Goal: Answer question/provide support: Share knowledge or assist other users

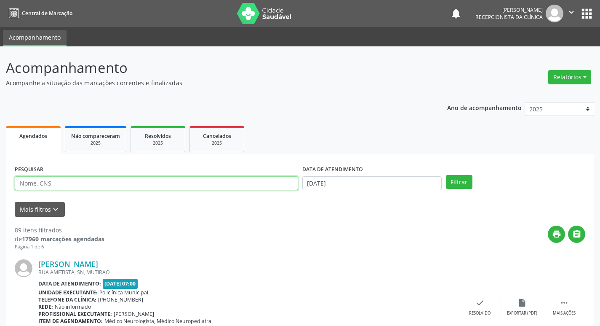
click at [36, 183] on input "text" at bounding box center [156, 183] width 283 height 14
type input "cartegi"
click at [446, 175] on button "Filtrar" at bounding box center [459, 182] width 27 height 14
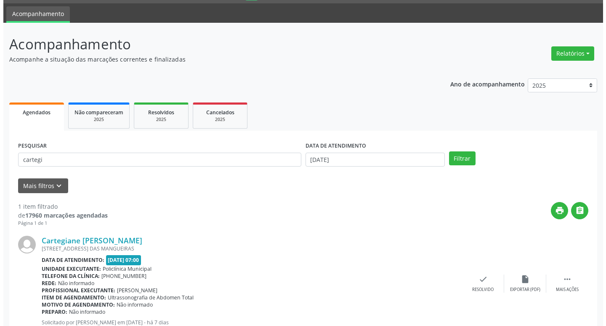
scroll to position [42, 0]
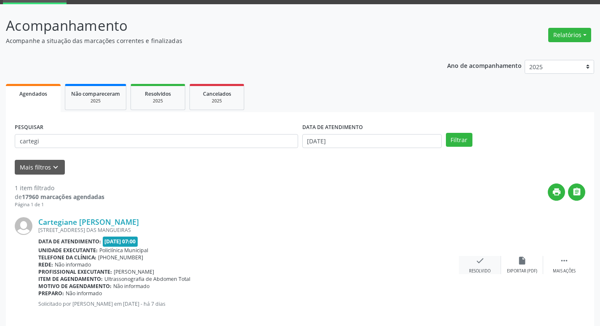
click at [479, 268] on div "Resolvido" at bounding box center [479, 271] width 21 height 6
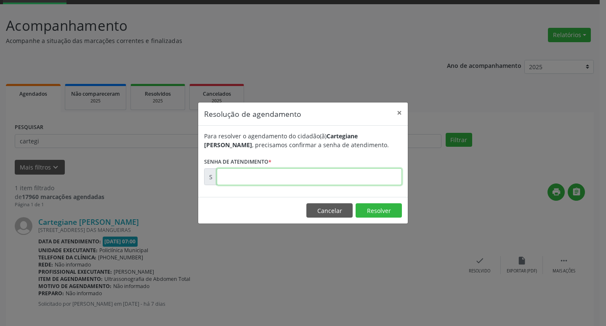
click at [236, 177] on input "text" at bounding box center [309, 176] width 185 height 17
type input "00178310"
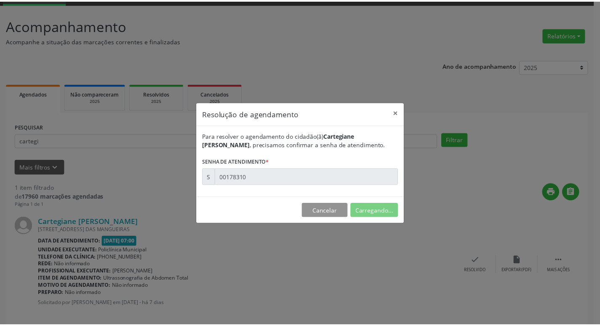
scroll to position [0, 0]
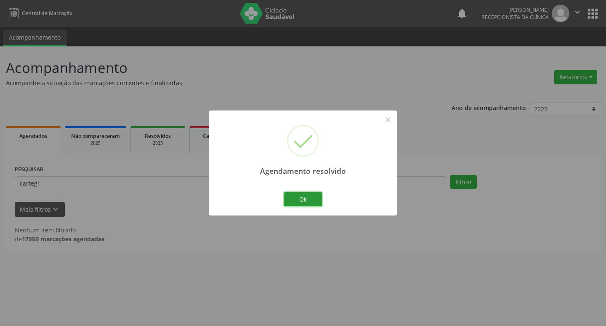
drag, startPoint x: 293, startPoint y: 195, endPoint x: 263, endPoint y: 199, distance: 30.1
click at [293, 195] on button "Ok" at bounding box center [303, 199] width 38 height 14
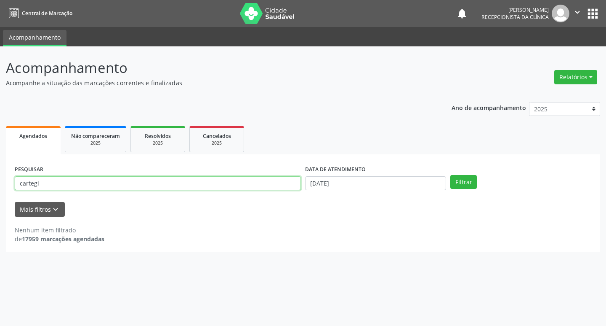
drag, startPoint x: 38, startPoint y: 183, endPoint x: 21, endPoint y: 187, distance: 17.8
click at [21, 187] on input "cartegi" at bounding box center [158, 183] width 286 height 14
type input "c"
type input "[PERSON_NAME]"
click at [451, 175] on button "Filtrar" at bounding box center [464, 182] width 27 height 14
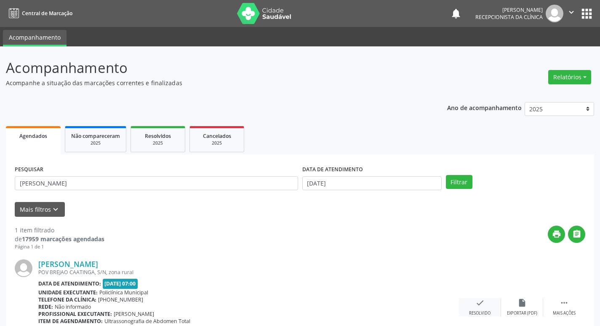
click at [482, 303] on icon "check" at bounding box center [480, 302] width 9 height 9
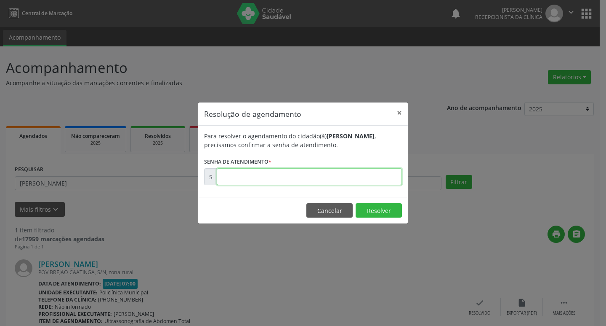
click at [236, 178] on input "text" at bounding box center [309, 176] width 185 height 17
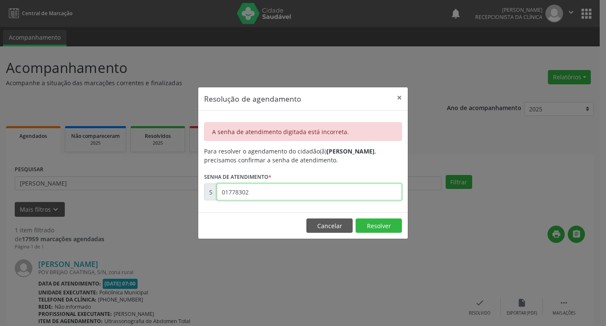
drag, startPoint x: 254, startPoint y: 197, endPoint x: 209, endPoint y: 192, distance: 45.3
click at [209, 192] on div "S 01778302" at bounding box center [303, 191] width 198 height 17
type input "00178302"
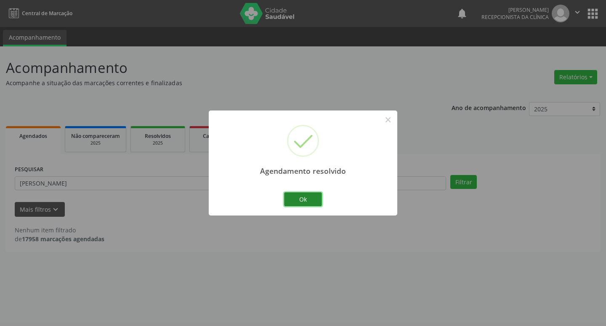
click at [301, 203] on button "Ok" at bounding box center [303, 199] width 38 height 14
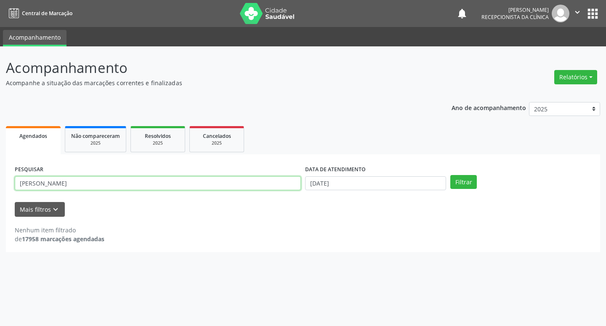
drag, startPoint x: 36, startPoint y: 187, endPoint x: 31, endPoint y: 186, distance: 5.1
click at [34, 187] on input "[PERSON_NAME]" at bounding box center [158, 183] width 286 height 14
type input "l"
type input "valdo"
click at [451, 175] on button "Filtrar" at bounding box center [464, 182] width 27 height 14
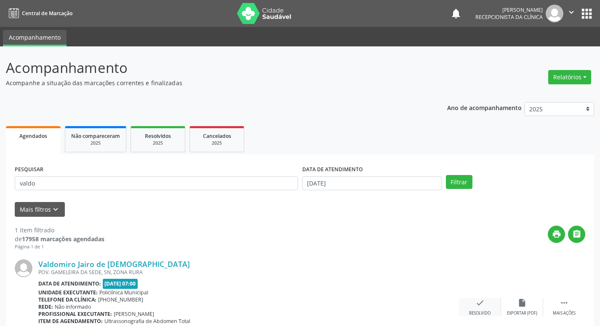
click at [484, 305] on icon "check" at bounding box center [480, 302] width 9 height 9
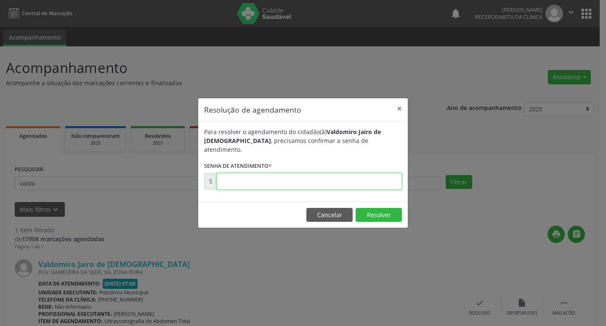
click at [235, 174] on input "text" at bounding box center [309, 181] width 185 height 17
type input "00178330"
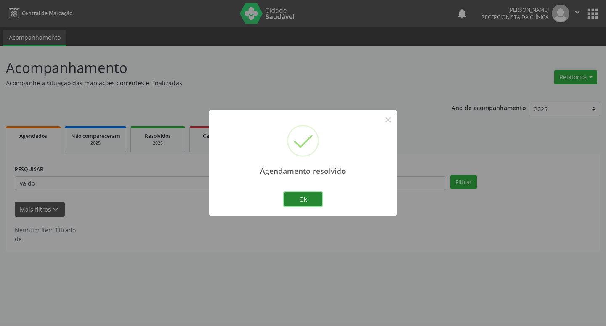
click at [306, 204] on button "Ok" at bounding box center [303, 199] width 38 height 14
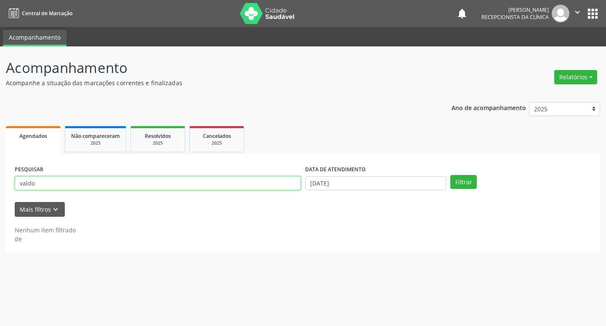
drag, startPoint x: 39, startPoint y: 185, endPoint x: 0, endPoint y: 191, distance: 39.1
click at [0, 191] on div "Acompanhamento Acompanhe a situação das marcações correntes e finalizadas Relat…" at bounding box center [303, 185] width 606 height 279
click at [451, 175] on button "Filtrar" at bounding box center [464, 182] width 27 height 14
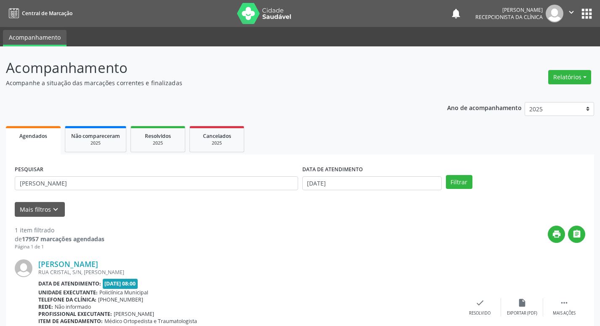
drag, startPoint x: 64, startPoint y: 174, endPoint x: 65, endPoint y: 187, distance: 13.1
click at [65, 183] on div "PESQUISAR [PERSON_NAME]" at bounding box center [157, 179] width 288 height 33
click at [40, 186] on input "[PERSON_NAME]" at bounding box center [156, 183] width 283 height 14
click at [446, 175] on button "Filtrar" at bounding box center [459, 182] width 27 height 14
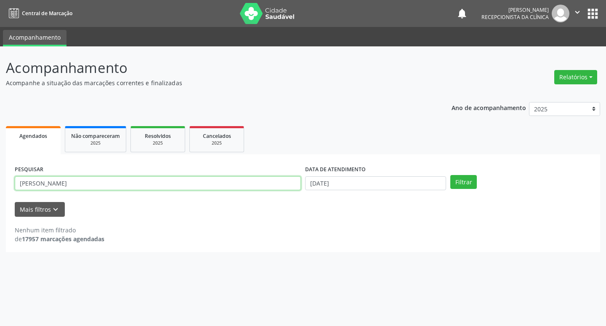
click at [81, 182] on input "[PERSON_NAME]" at bounding box center [158, 183] width 286 height 14
type input "[PERSON_NAME]"
click at [451, 175] on button "Filtrar" at bounding box center [464, 182] width 27 height 14
drag, startPoint x: 95, startPoint y: 183, endPoint x: 5, endPoint y: 178, distance: 90.3
click at [6, 177] on div "PESQUISAR [PERSON_NAME] DATA DE ATENDIMENTO [DATE] Filtrar UNIDADE DE REFERÊNCI…" at bounding box center [303, 203] width 595 height 98
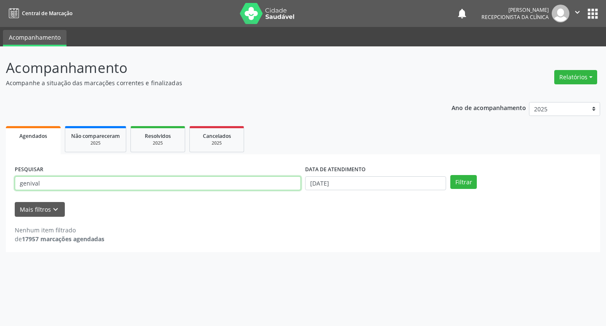
type input "genival"
click at [451, 175] on button "Filtrar" at bounding box center [464, 182] width 27 height 14
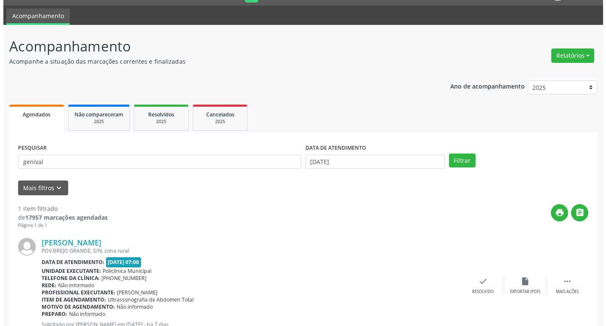
scroll to position [42, 0]
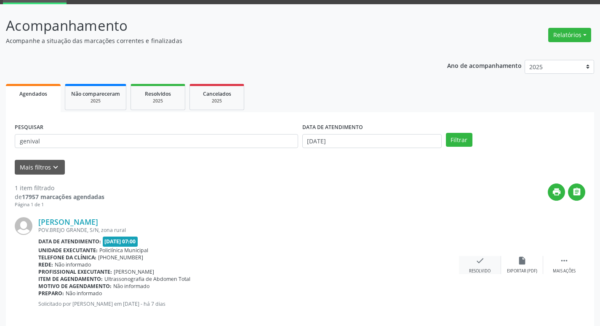
click at [476, 260] on icon "check" at bounding box center [480, 260] width 9 height 9
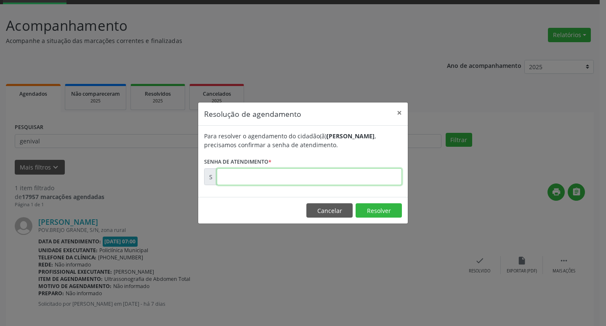
click at [220, 183] on input "text" at bounding box center [309, 176] width 185 height 17
type input "00178336"
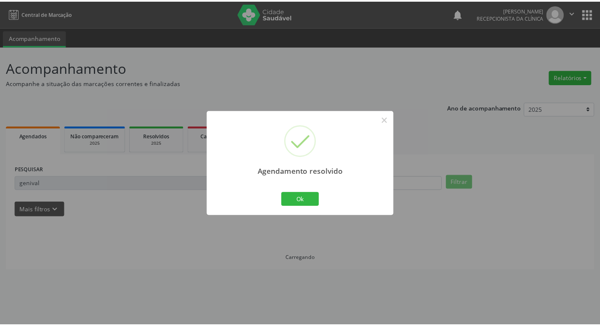
scroll to position [0, 0]
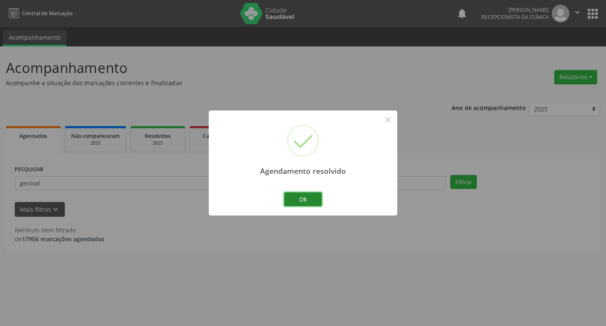
click at [308, 194] on button "Ok" at bounding box center [303, 199] width 38 height 14
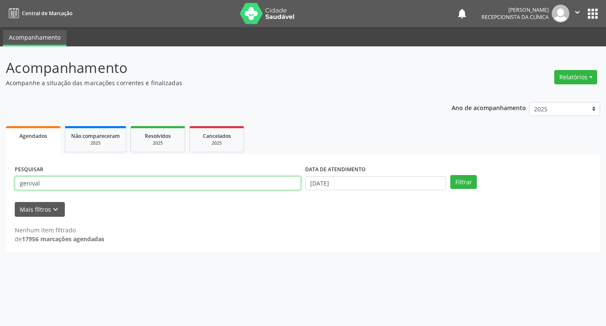
drag, startPoint x: 45, startPoint y: 180, endPoint x: 0, endPoint y: 192, distance: 46.6
click at [0, 192] on div "Acompanhamento Acompanhe a situação das marcações correntes e finalizadas Relat…" at bounding box center [303, 185] width 606 height 279
click at [451, 175] on button "Filtrar" at bounding box center [464, 182] width 27 height 14
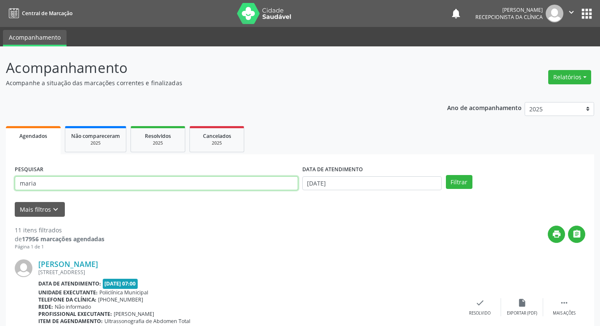
click at [50, 182] on input "maria" at bounding box center [156, 183] width 283 height 14
type input "[PERSON_NAME]"
click at [446, 175] on button "Filtrar" at bounding box center [459, 182] width 27 height 14
click at [476, 303] on icon "check" at bounding box center [480, 302] width 9 height 9
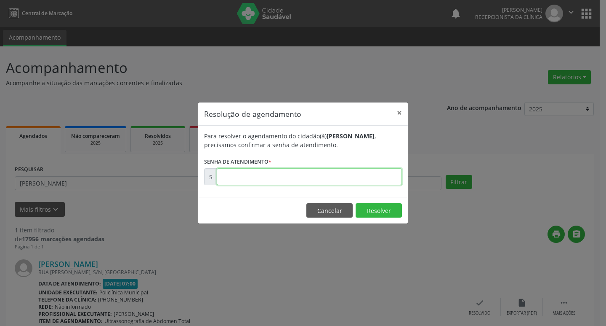
click at [250, 173] on input "text" at bounding box center [309, 176] width 185 height 17
type input "00178433"
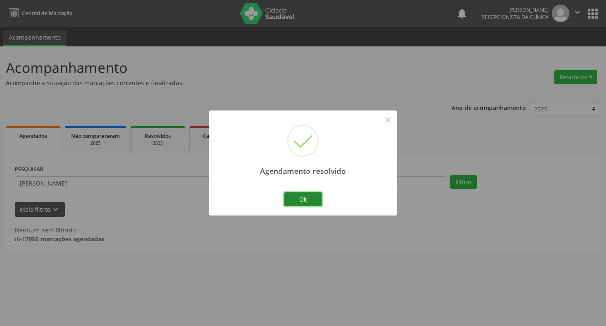
click at [309, 195] on button "Ok" at bounding box center [303, 199] width 38 height 14
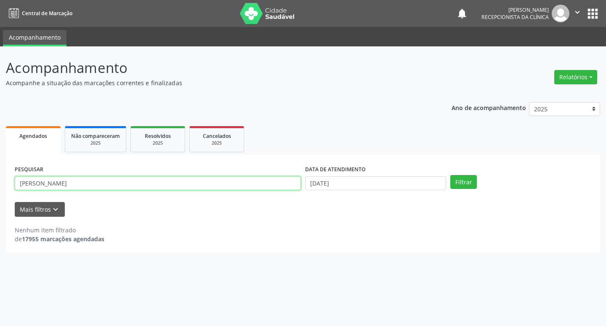
drag, startPoint x: 49, startPoint y: 184, endPoint x: 42, endPoint y: 182, distance: 7.9
click at [42, 182] on input "[PERSON_NAME]" at bounding box center [158, 183] width 286 height 14
click at [54, 183] on input "[PERSON_NAME]" at bounding box center [158, 183] width 286 height 14
type input "m"
type input "[PERSON_NAME]"
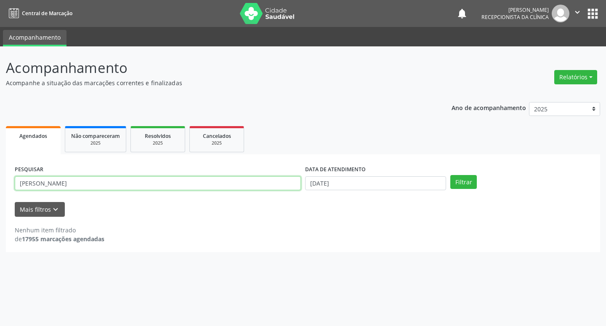
click at [451, 175] on button "Filtrar" at bounding box center [464, 182] width 27 height 14
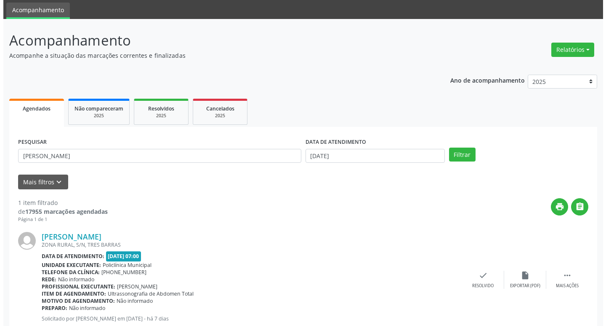
scroll to position [42, 0]
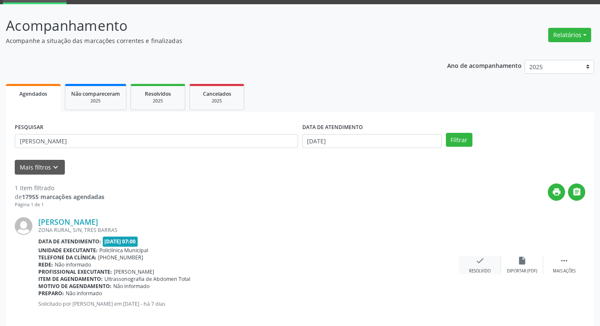
click at [479, 262] on icon "check" at bounding box center [480, 260] width 9 height 9
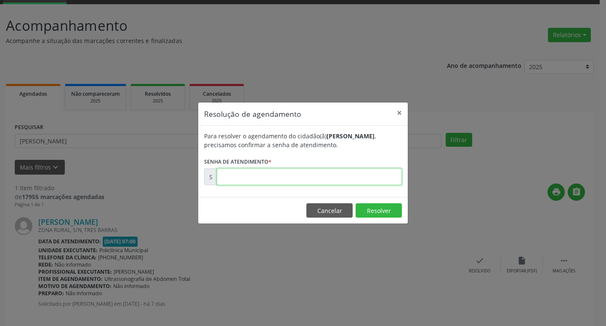
click at [232, 173] on input "text" at bounding box center [309, 176] width 185 height 17
type input "00178326"
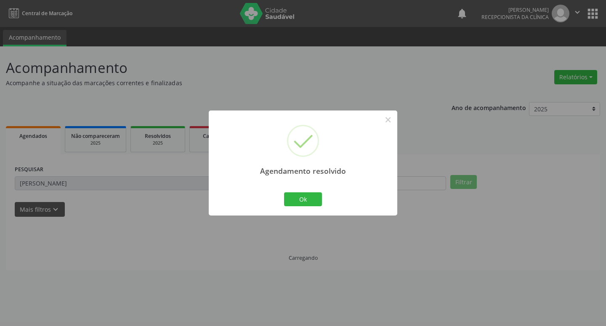
scroll to position [0, 0]
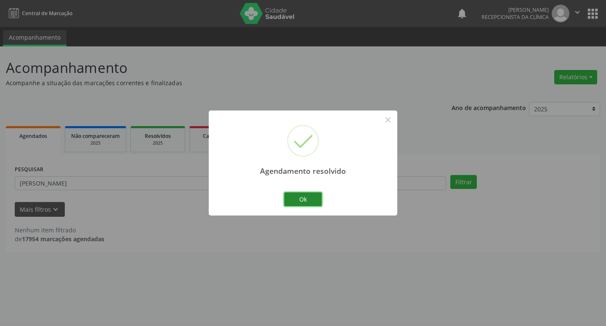
click at [305, 201] on button "Ok" at bounding box center [303, 199] width 38 height 14
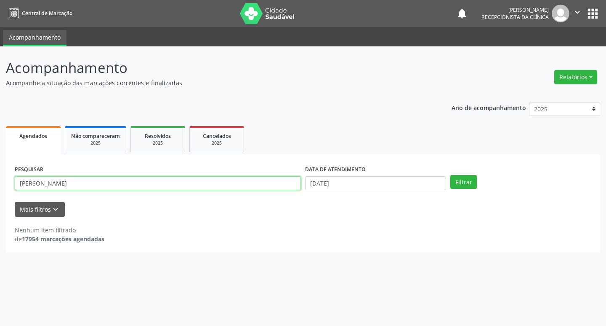
drag, startPoint x: 51, startPoint y: 181, endPoint x: 5, endPoint y: 193, distance: 47.2
click at [5, 193] on div "Acompanhamento Acompanhe a situação das marcações correntes e finalizadas Relat…" at bounding box center [303, 185] width 606 height 279
click at [451, 175] on button "Filtrar" at bounding box center [464, 182] width 27 height 14
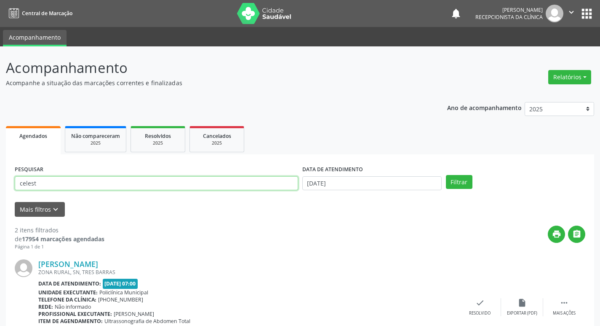
click at [38, 183] on input "celest" at bounding box center [156, 183] width 283 height 14
type input "celestina"
click at [446, 175] on button "Filtrar" at bounding box center [459, 182] width 27 height 14
click at [481, 303] on icon "check" at bounding box center [480, 302] width 9 height 9
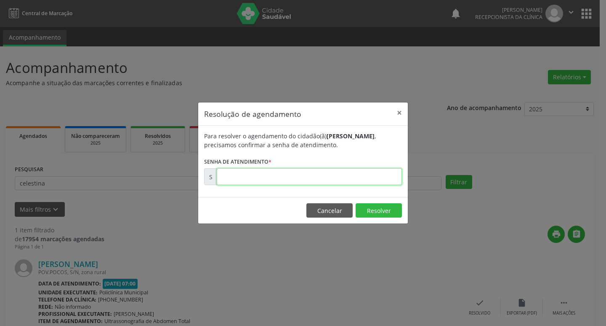
click at [230, 174] on input "text" at bounding box center [309, 176] width 185 height 17
type input "00178345"
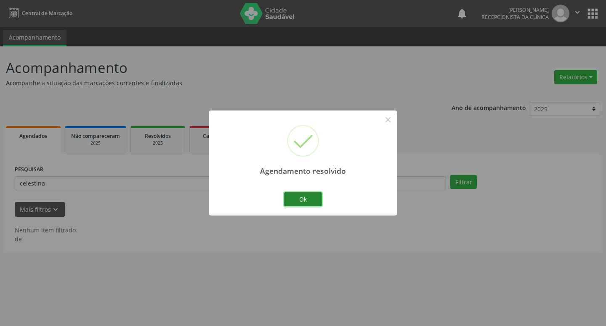
click at [299, 199] on button "Ok" at bounding box center [303, 199] width 38 height 14
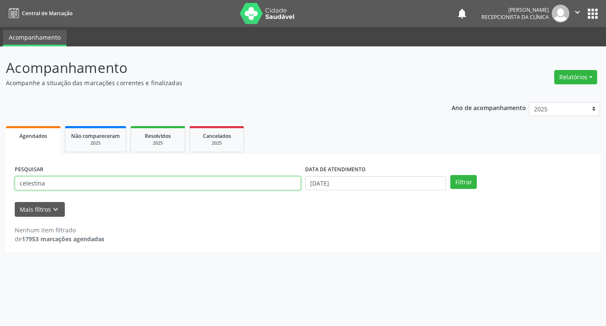
drag, startPoint x: 45, startPoint y: 182, endPoint x: 0, endPoint y: 190, distance: 45.4
click at [0, 190] on div "Acompanhamento Acompanhe a situação das marcações correntes e finalizadas Relat…" at bounding box center [303, 185] width 606 height 279
type input "[PERSON_NAME]"
click at [451, 175] on button "Filtrar" at bounding box center [464, 182] width 27 height 14
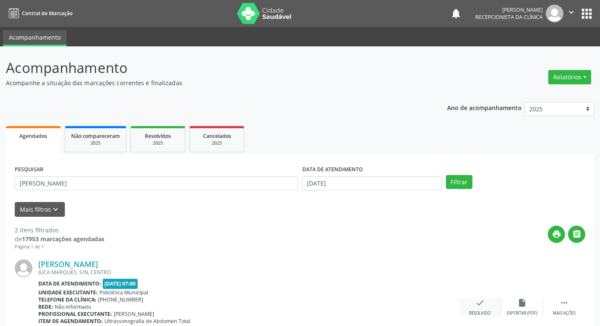
click at [483, 304] on icon "check" at bounding box center [480, 302] width 9 height 9
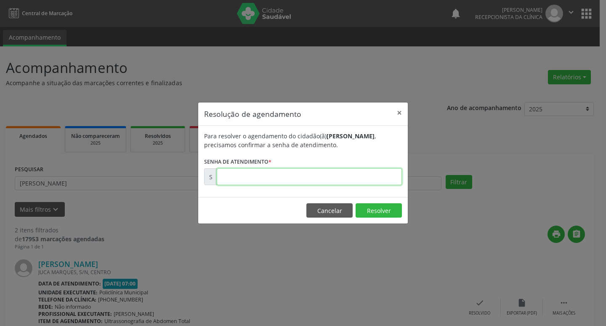
click at [224, 177] on input "text" at bounding box center [309, 176] width 185 height 17
type input "00178312"
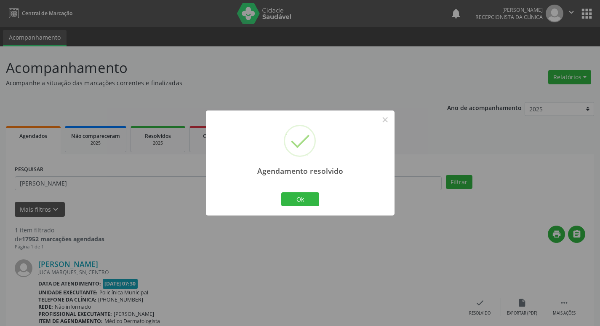
click at [311, 191] on div "Ok Cancel" at bounding box center [300, 199] width 42 height 18
click at [302, 201] on button "Ok" at bounding box center [300, 199] width 38 height 14
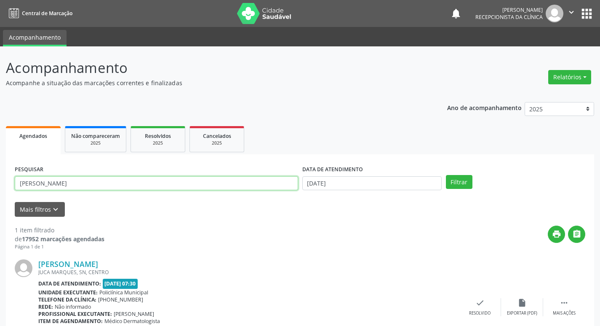
drag, startPoint x: 57, startPoint y: 183, endPoint x: 0, endPoint y: 198, distance: 59.1
click at [0, 198] on div "Acompanhamento Acompanhe a situação das marcações correntes e finalizadas Relat…" at bounding box center [300, 212] width 600 height 332
type input "rosa"
click at [446, 175] on button "Filtrar" at bounding box center [459, 182] width 27 height 14
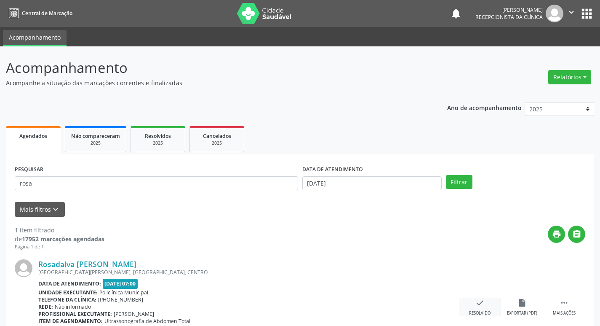
click at [483, 304] on icon "check" at bounding box center [480, 302] width 9 height 9
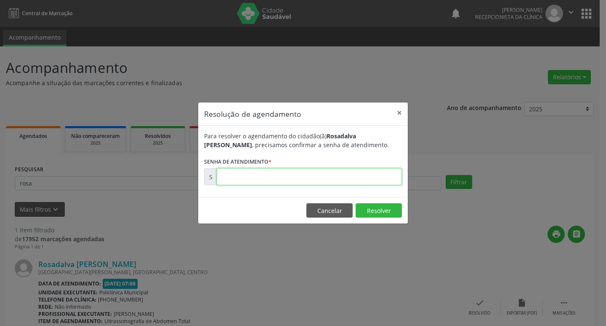
click at [232, 180] on input "text" at bounding box center [309, 176] width 185 height 17
type input "00178316"
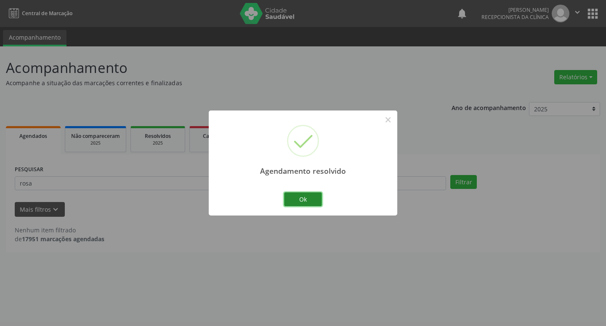
click at [305, 200] on button "Ok" at bounding box center [303, 199] width 38 height 14
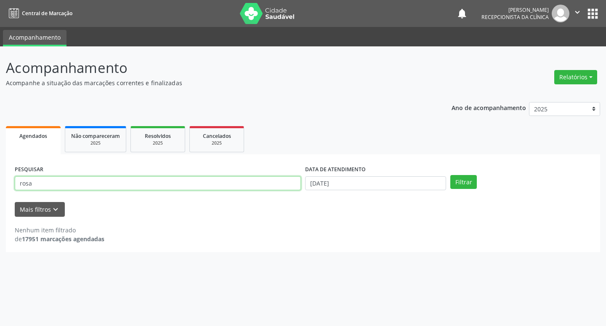
drag, startPoint x: 35, startPoint y: 183, endPoint x: 2, endPoint y: 190, distance: 33.1
click at [2, 190] on div "Acompanhamento Acompanhe a situação das marcações correntes e finalizadas Relat…" at bounding box center [303, 185] width 606 height 279
type input "cosme"
click at [451, 175] on button "Filtrar" at bounding box center [464, 182] width 27 height 14
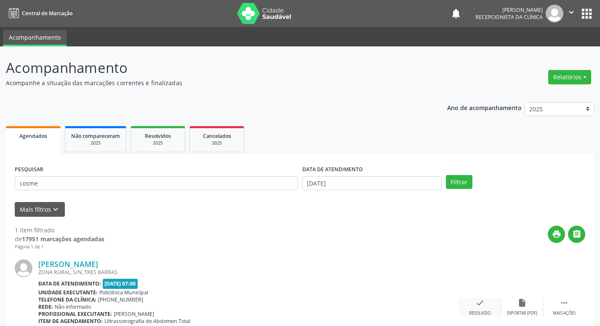
click at [478, 304] on icon "check" at bounding box center [480, 302] width 9 height 9
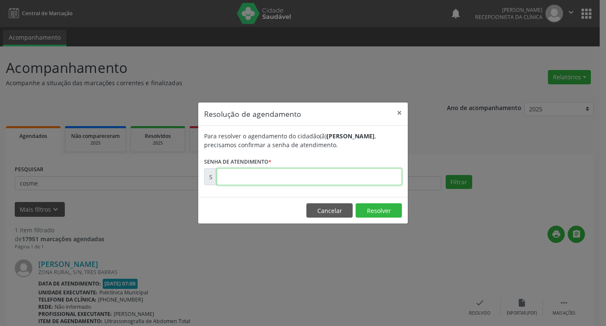
click at [240, 169] on input "text" at bounding box center [309, 176] width 185 height 17
type input "00178339"
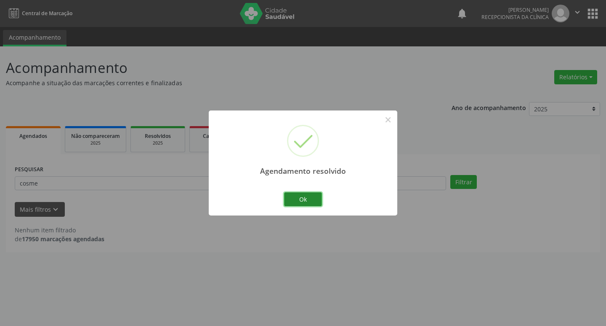
click at [302, 199] on button "Ok" at bounding box center [303, 199] width 38 height 14
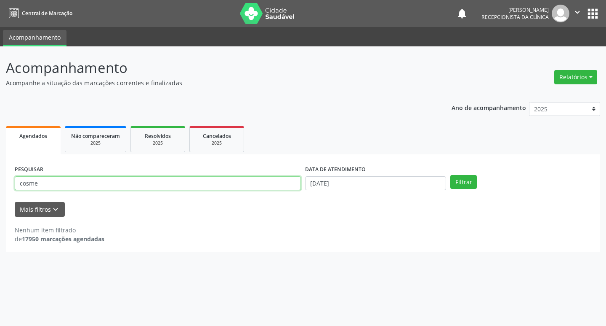
drag, startPoint x: 41, startPoint y: 182, endPoint x: 0, endPoint y: 192, distance: 42.4
click at [0, 190] on div "Acompanhamento Acompanhe a situação das marcações correntes e finalizadas Relat…" at bounding box center [303, 185] width 606 height 279
type input "micaele"
click at [451, 175] on button "Filtrar" at bounding box center [464, 182] width 27 height 14
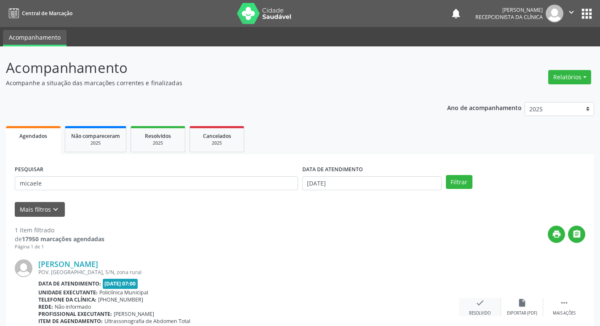
click at [473, 302] on div "check Resolvido" at bounding box center [480, 307] width 42 height 18
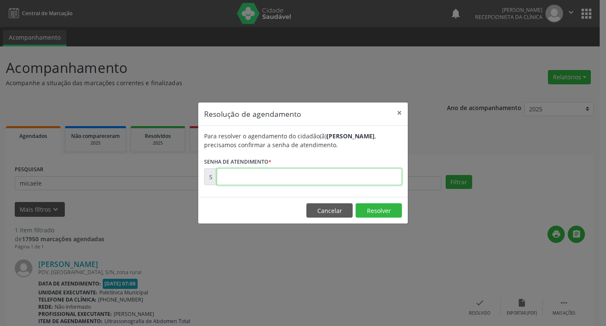
click at [232, 168] on input "text" at bounding box center [309, 176] width 185 height 17
type input "00178342"
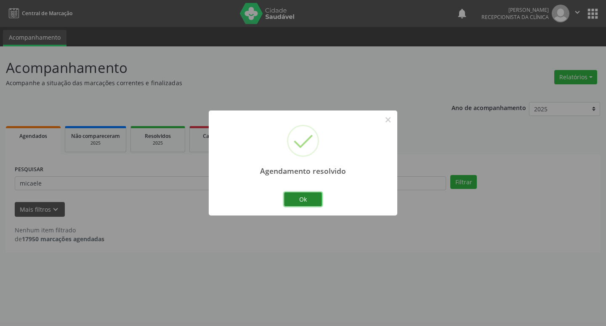
click at [299, 198] on button "Ok" at bounding box center [303, 199] width 38 height 14
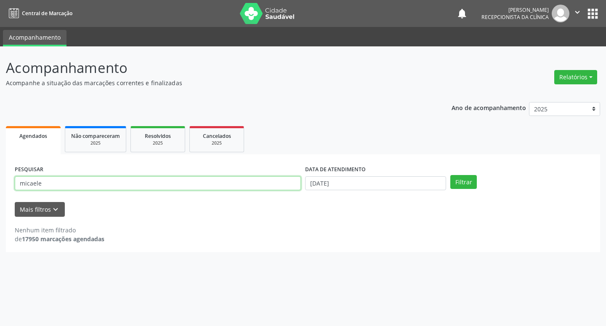
drag, startPoint x: 41, startPoint y: 184, endPoint x: 0, endPoint y: 198, distance: 43.7
click at [0, 198] on div "Acompanhamento Acompanhe a situação das marcações correntes e finalizadas Relat…" at bounding box center [303, 185] width 606 height 279
type input "renilce"
click at [451, 175] on button "Filtrar" at bounding box center [464, 182] width 27 height 14
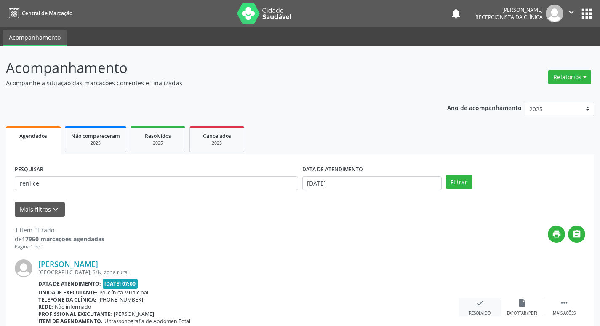
click at [478, 300] on icon "check" at bounding box center [480, 302] width 9 height 9
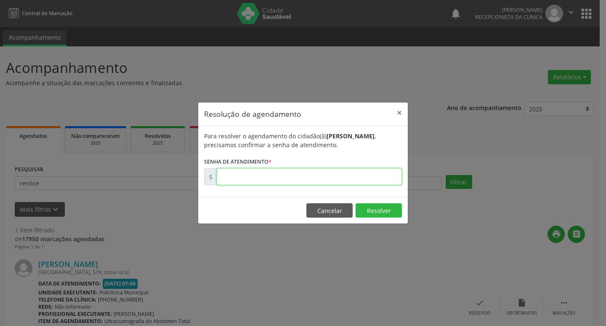
click at [252, 172] on input "text" at bounding box center [309, 176] width 185 height 17
type input "00178304"
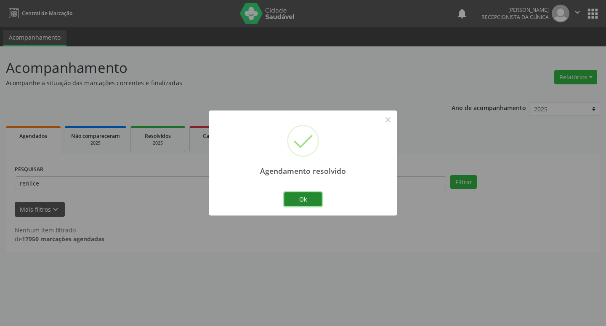
click at [305, 203] on button "Ok" at bounding box center [303, 199] width 38 height 14
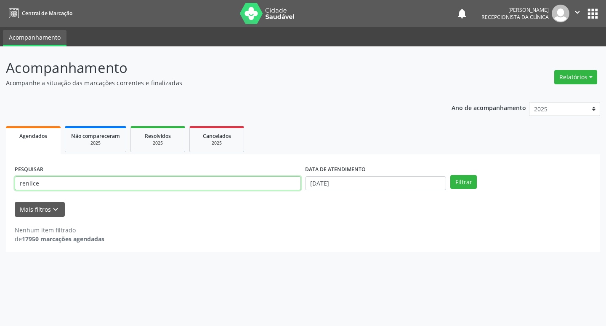
drag, startPoint x: 48, startPoint y: 182, endPoint x: 0, endPoint y: 206, distance: 53.1
click at [0, 206] on div "Acompanhamento Acompanhe a situação das marcações correntes e finalizadas Relat…" at bounding box center [303, 185] width 606 height 279
type input "jair do"
click at [451, 175] on button "Filtrar" at bounding box center [464, 182] width 27 height 14
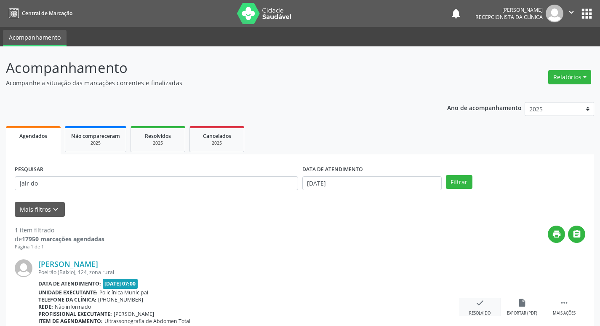
click at [483, 302] on icon "check" at bounding box center [480, 302] width 9 height 9
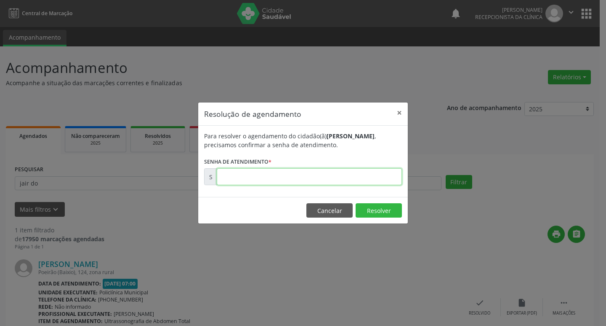
click at [245, 173] on input "text" at bounding box center [309, 176] width 185 height 17
type input "00178427"
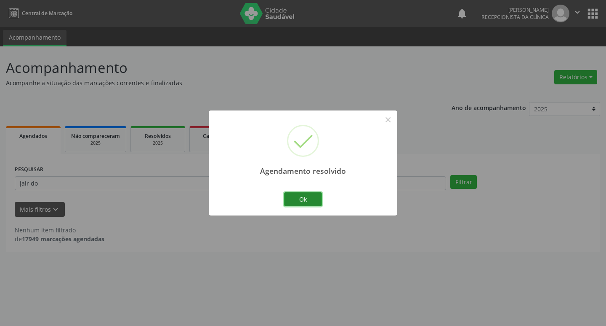
click at [302, 200] on button "Ok" at bounding box center [303, 199] width 38 height 14
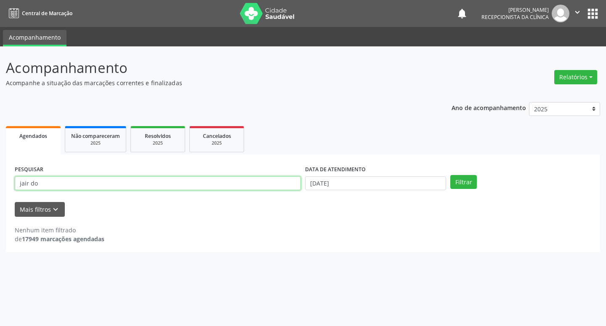
click at [29, 181] on input "jair do" at bounding box center [158, 183] width 286 height 14
drag, startPoint x: 45, startPoint y: 185, endPoint x: 9, endPoint y: 190, distance: 36.6
click at [9, 190] on div "PESQUISAR jair do DATA DE ATENDIMENTO [DATE] Filtrar UNIDADE DE REFERÊNCIA Sele…" at bounding box center [303, 203] width 595 height 98
type input "heb"
click at [451, 175] on button "Filtrar" at bounding box center [464, 182] width 27 height 14
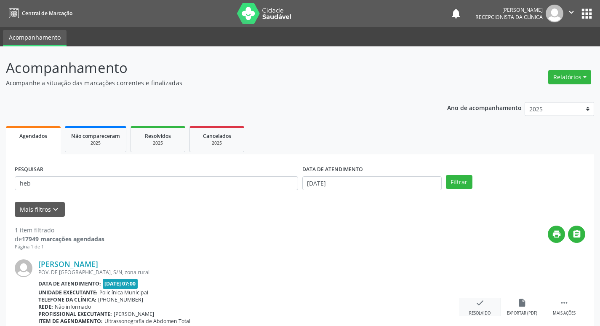
click at [486, 304] on div "check Resolvido" at bounding box center [480, 307] width 42 height 18
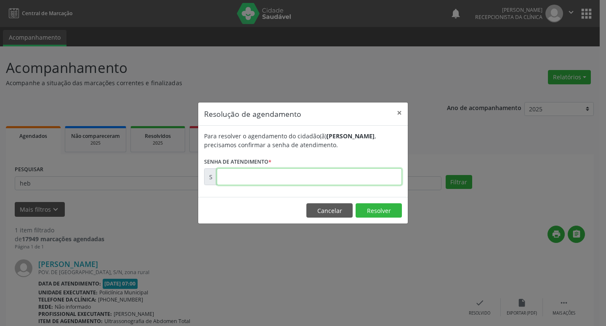
click at [245, 179] on input "text" at bounding box center [309, 176] width 185 height 17
type input "00178325"
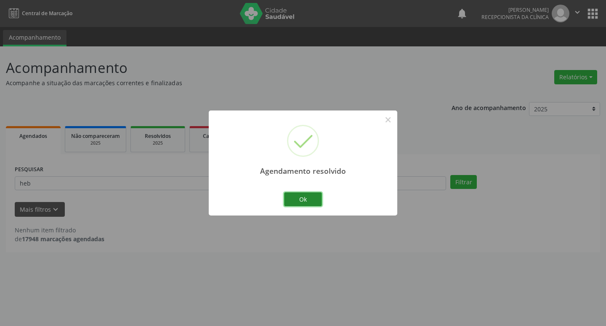
click at [285, 197] on button "Ok" at bounding box center [303, 199] width 38 height 14
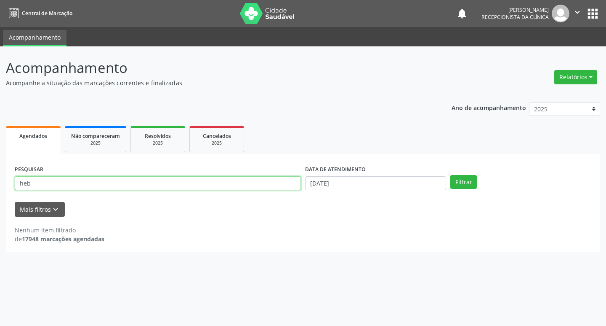
drag, startPoint x: 31, startPoint y: 185, endPoint x: 20, endPoint y: 182, distance: 11.6
click at [22, 182] on input "heb" at bounding box center [158, 183] width 286 height 14
click at [40, 182] on input "heb" at bounding box center [158, 183] width 286 height 14
type input "h"
click at [451, 175] on button "Filtrar" at bounding box center [464, 182] width 27 height 14
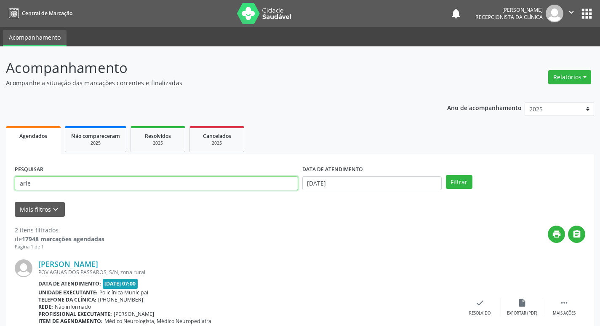
click at [34, 182] on input "arle" at bounding box center [156, 183] width 283 height 14
type input "arleth"
click at [446, 175] on button "Filtrar" at bounding box center [459, 182] width 27 height 14
click at [474, 301] on div "check Resolvido" at bounding box center [480, 307] width 42 height 18
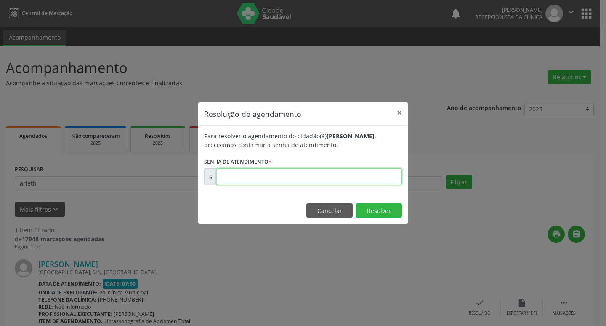
click at [226, 174] on input "text" at bounding box center [309, 176] width 185 height 17
type input "00178431"
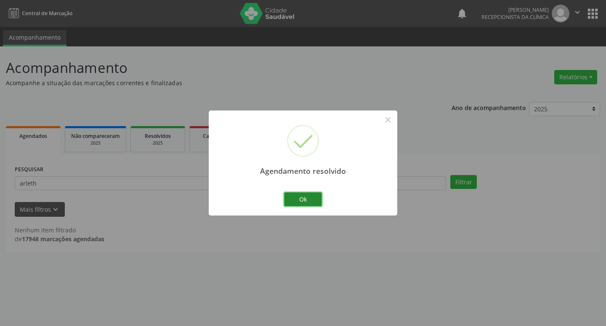
click at [311, 195] on button "Ok" at bounding box center [303, 199] width 38 height 14
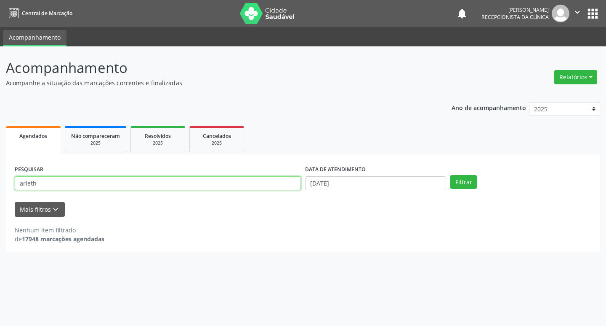
drag, startPoint x: 40, startPoint y: 182, endPoint x: 0, endPoint y: 193, distance: 41.6
click at [0, 193] on div "Acompanhamento Acompanhe a situação das marcações correntes e finalizadas Relat…" at bounding box center [303, 185] width 606 height 279
type input "[PERSON_NAME]"
click at [451, 175] on button "Filtrar" at bounding box center [464, 182] width 27 height 14
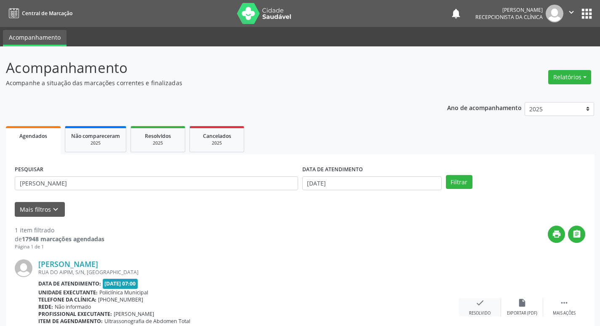
click at [478, 305] on icon "check" at bounding box center [480, 302] width 9 height 9
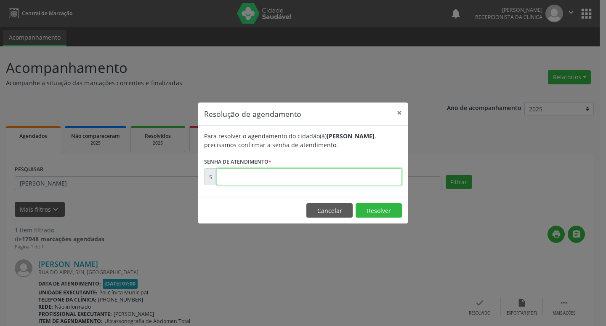
click at [232, 181] on input "text" at bounding box center [309, 176] width 185 height 17
type input "00178300"
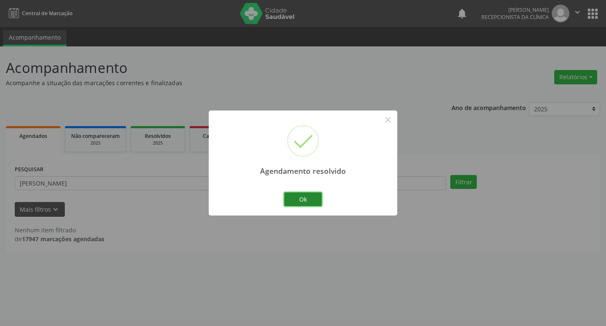
click at [315, 203] on button "Ok" at bounding box center [303, 199] width 38 height 14
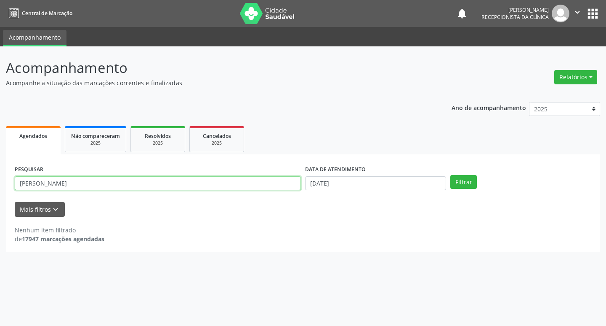
drag, startPoint x: 47, startPoint y: 180, endPoint x: 0, endPoint y: 191, distance: 48.0
click at [0, 191] on div "Acompanhamento Acompanhe a situação das marcações correntes e finalizadas Relat…" at bounding box center [303, 185] width 606 height 279
type input "[PERSON_NAME]"
click at [451, 175] on button "Filtrar" at bounding box center [464, 182] width 27 height 14
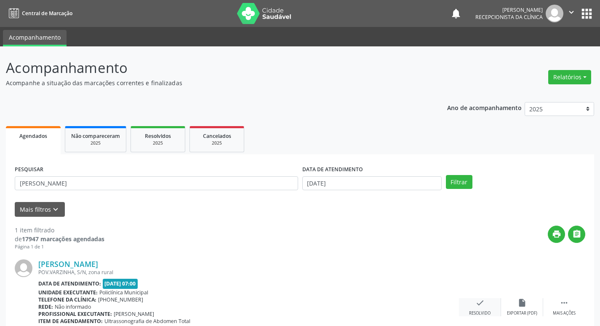
click at [481, 301] on icon "check" at bounding box center [480, 302] width 9 height 9
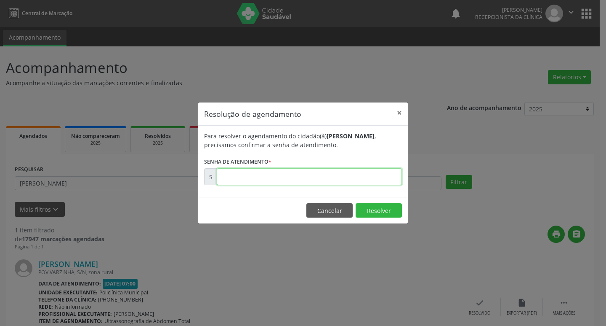
click at [256, 179] on input "text" at bounding box center [309, 176] width 185 height 17
type input "00178337"
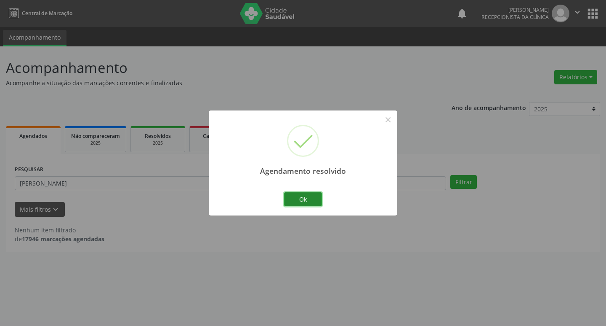
click at [307, 200] on button "Ok" at bounding box center [303, 199] width 38 height 14
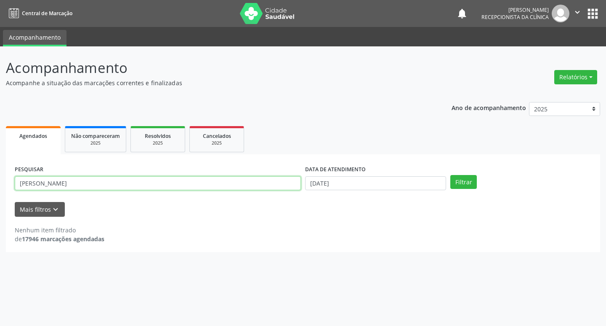
drag, startPoint x: 75, startPoint y: 181, endPoint x: 0, endPoint y: 199, distance: 76.7
click at [0, 199] on div "Acompanhamento Acompanhe a situação das marcações correntes e finalizadas Relat…" at bounding box center [303, 185] width 606 height 279
type input "aline"
click at [451, 175] on button "Filtrar" at bounding box center [464, 182] width 27 height 14
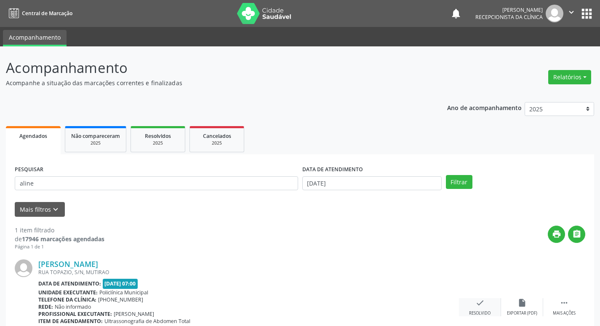
click at [482, 308] on div "check Resolvido" at bounding box center [480, 307] width 42 height 18
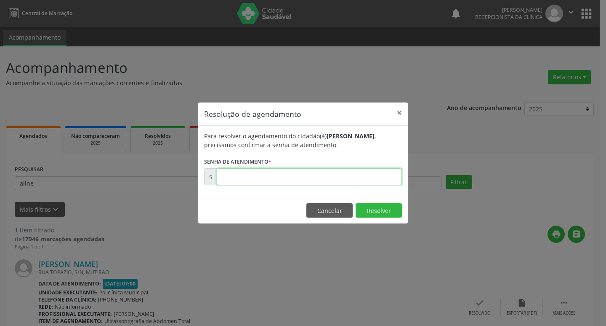
click at [237, 176] on input "text" at bounding box center [309, 176] width 185 height 17
type input "00178313"
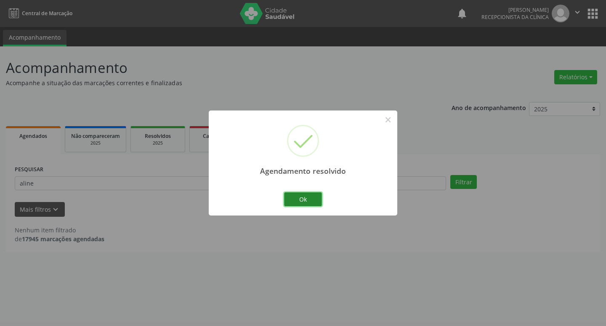
click at [304, 202] on button "Ok" at bounding box center [303, 199] width 38 height 14
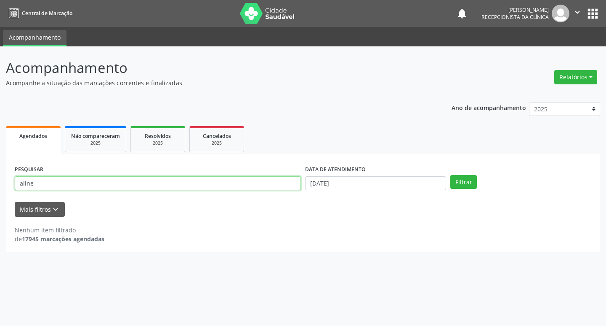
drag, startPoint x: 30, startPoint y: 185, endPoint x: 0, endPoint y: 190, distance: 30.3
click at [0, 190] on div "Acompanhamento Acompanhe a situação das marcações correntes e finalizadas Relat…" at bounding box center [303, 185] width 606 height 279
type input ","
type input "[PERSON_NAME]"
click at [451, 175] on button "Filtrar" at bounding box center [464, 182] width 27 height 14
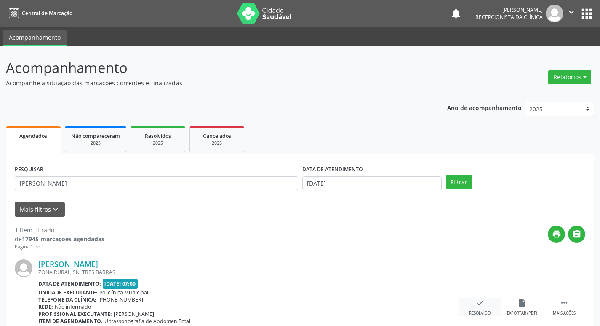
click at [482, 299] on icon "check" at bounding box center [480, 302] width 9 height 9
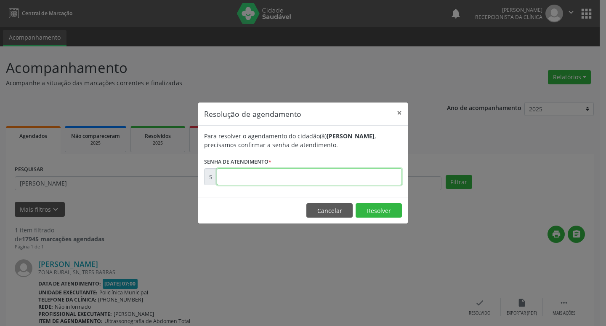
click at [225, 178] on input "text" at bounding box center [309, 176] width 185 height 17
click at [402, 114] on button "×" at bounding box center [399, 112] width 17 height 21
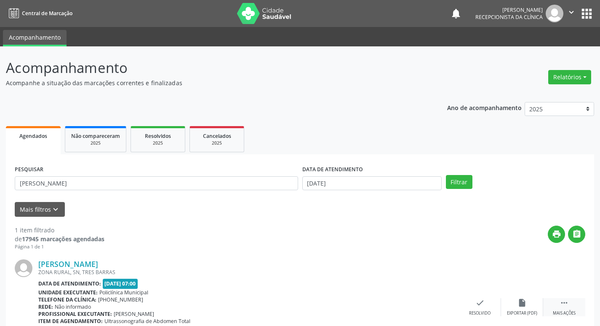
click at [561, 307] on icon "" at bounding box center [564, 302] width 9 height 9
click at [433, 310] on div "Imprimir" at bounding box center [437, 313] width 19 height 6
click at [356, 300] on icon "check" at bounding box center [353, 302] width 9 height 9
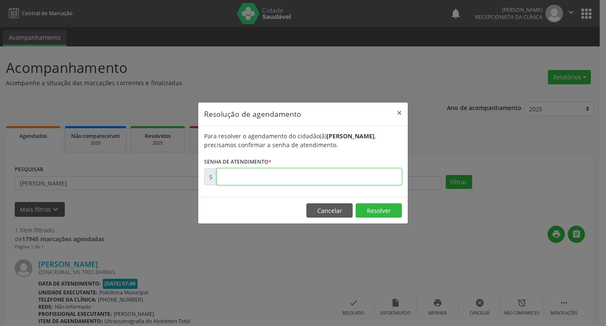
paste input "00178319"
type input "00178319"
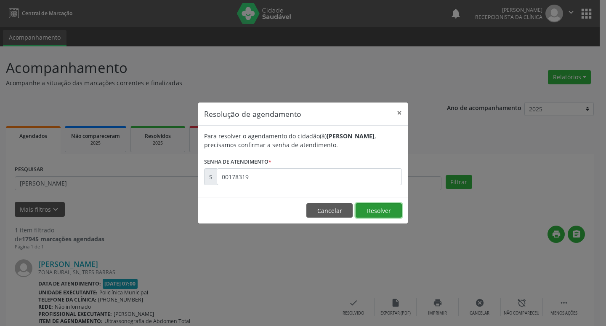
click at [381, 210] on button "Resolver" at bounding box center [379, 210] width 46 height 14
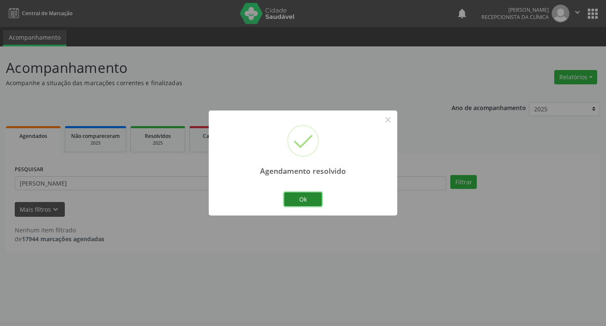
click at [298, 196] on button "Ok" at bounding box center [303, 199] width 38 height 14
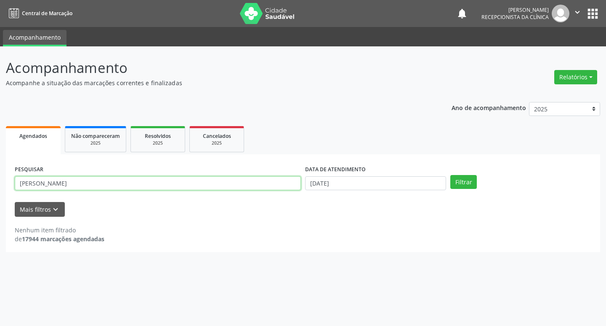
drag, startPoint x: 50, startPoint y: 182, endPoint x: 23, endPoint y: 183, distance: 27.4
click at [4, 191] on div "Acompanhamento Acompanhe a situação das marcações correntes e finalizadas Relat…" at bounding box center [303, 185] width 606 height 279
type input "josena"
click at [451, 175] on button "Filtrar" at bounding box center [464, 182] width 27 height 14
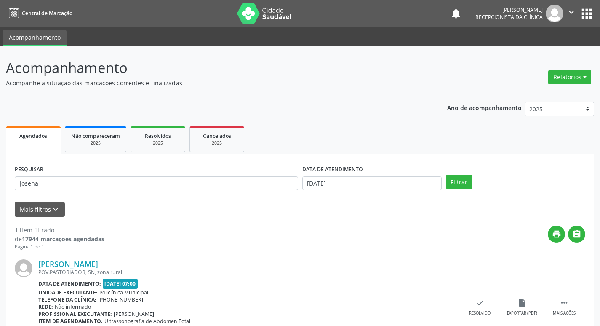
click at [486, 297] on div "[PERSON_NAME] POV.PASTORIADOR, SN, zona rural Data de atendimento: [DATE] 07:00…" at bounding box center [300, 307] width 571 height 114
click at [479, 301] on icon "check" at bounding box center [480, 302] width 9 height 9
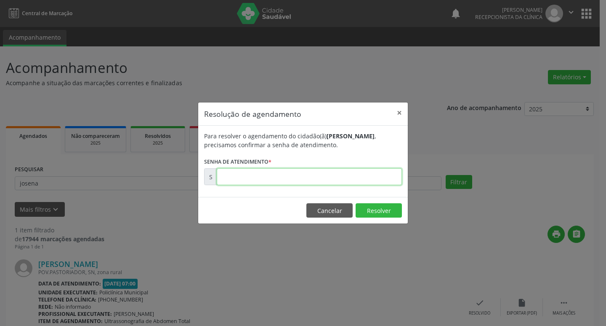
click at [233, 185] on input "text" at bounding box center [309, 176] width 185 height 17
type input "00178296"
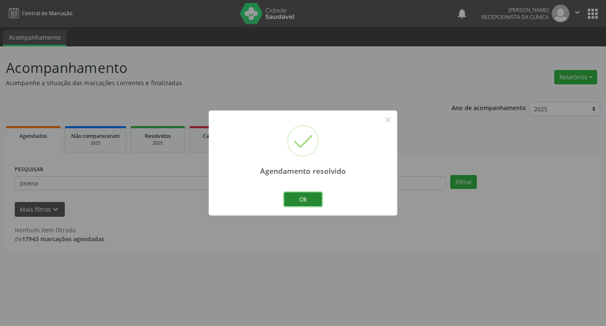
click at [309, 199] on button "Ok" at bounding box center [303, 199] width 38 height 14
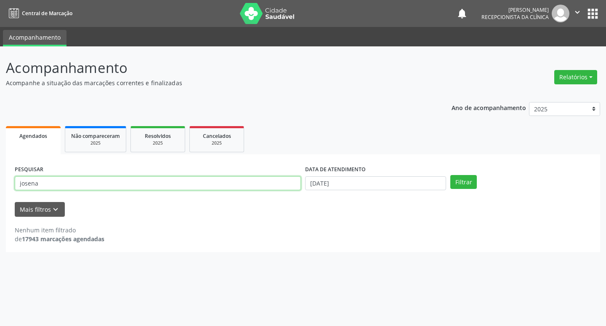
drag, startPoint x: 49, startPoint y: 182, endPoint x: 0, endPoint y: 192, distance: 49.8
click at [0, 192] on div "Acompanhamento Acompanhe a situação das marcações correntes e finalizadas Relat…" at bounding box center [303, 185] width 606 height 279
click at [451, 175] on button "Filtrar" at bounding box center [464, 182] width 27 height 14
click at [51, 185] on input "catarine" at bounding box center [158, 183] width 286 height 14
click at [451, 175] on button "Filtrar" at bounding box center [464, 182] width 27 height 14
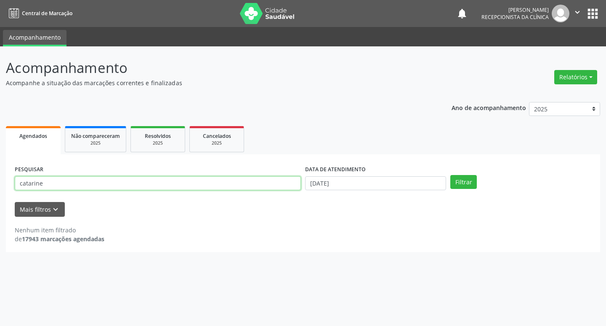
click at [44, 182] on input "catarine" at bounding box center [158, 183] width 286 height 14
type input "catarino"
click at [451, 175] on button "Filtrar" at bounding box center [464, 182] width 27 height 14
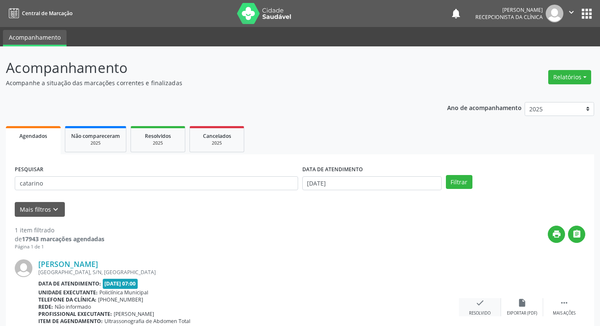
click at [482, 302] on icon "check" at bounding box center [480, 302] width 9 height 9
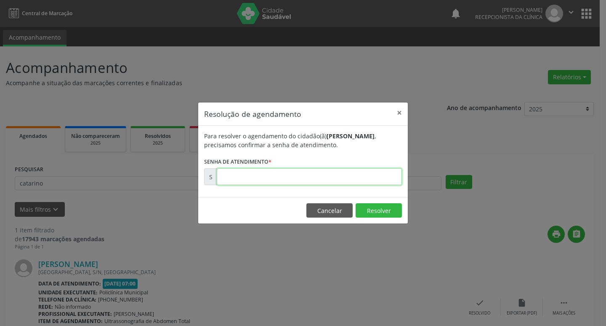
click at [248, 178] on input "text" at bounding box center [309, 176] width 185 height 17
type input "00178317"
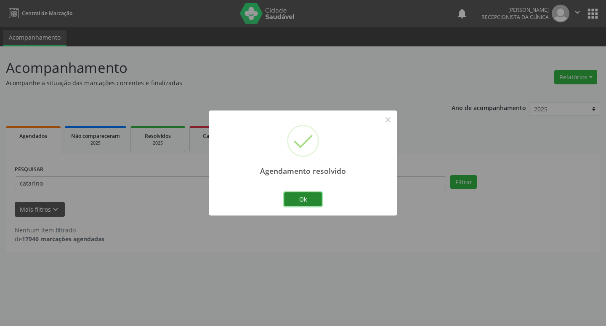
click at [300, 202] on button "Ok" at bounding box center [303, 199] width 38 height 14
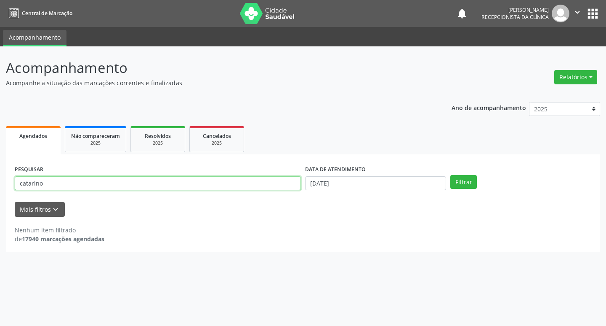
click at [44, 180] on input "catarino" at bounding box center [158, 183] width 286 height 14
type input "c"
type input "hamilton"
click at [451, 175] on button "Filtrar" at bounding box center [464, 182] width 27 height 14
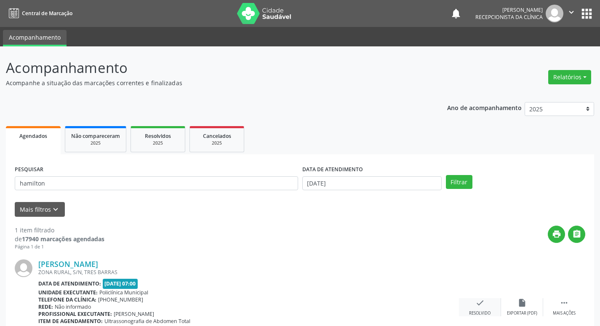
click at [480, 308] on div "check Resolvido" at bounding box center [480, 307] width 42 height 18
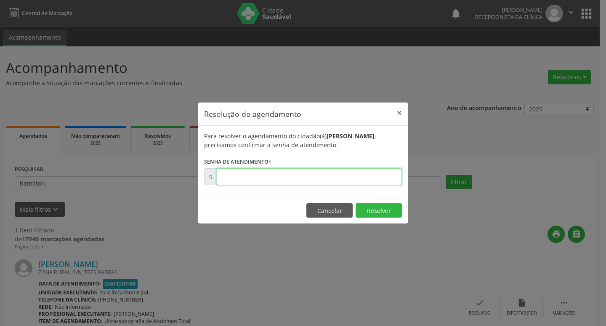
click at [219, 171] on input "text" at bounding box center [309, 176] width 185 height 17
type input "00178311"
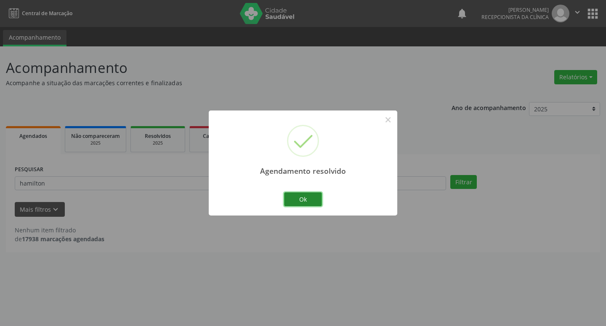
click at [300, 198] on button "Ok" at bounding box center [303, 199] width 38 height 14
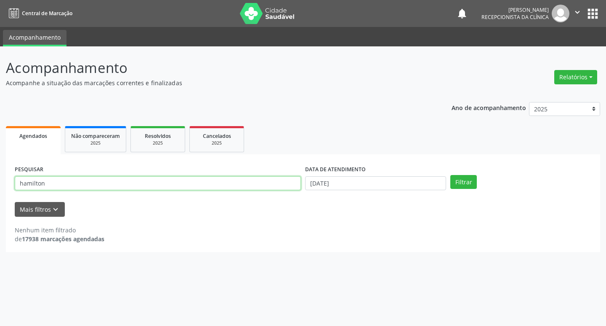
click at [57, 185] on input "hamilton" at bounding box center [158, 183] width 286 height 14
type input "h"
type input "ernestina"
click at [451, 175] on button "Filtrar" at bounding box center [464, 182] width 27 height 14
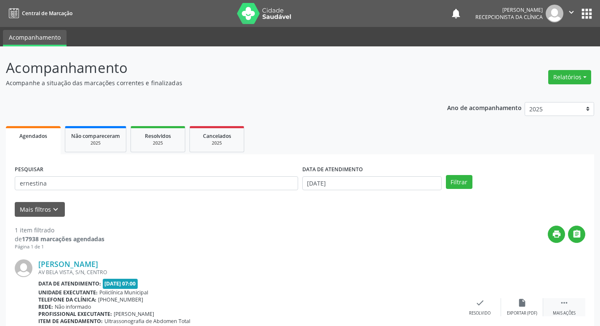
click at [573, 302] on div " Mais ações" at bounding box center [564, 307] width 42 height 18
click at [424, 313] on div "print Imprimir" at bounding box center [438, 307] width 42 height 18
click at [352, 303] on icon "check" at bounding box center [353, 302] width 9 height 9
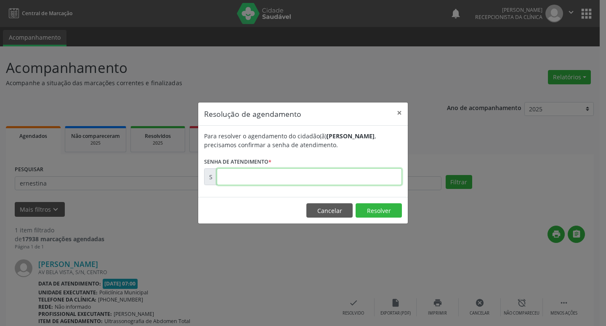
paste input "00178314"
type input "00178314"
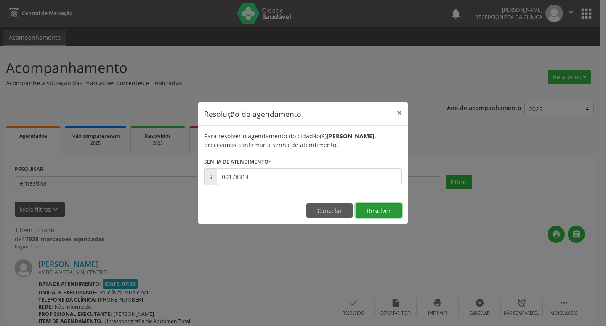
click at [376, 213] on button "Resolver" at bounding box center [379, 210] width 46 height 14
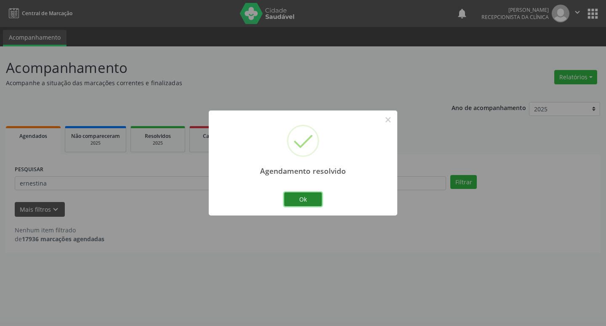
click at [312, 194] on button "Ok" at bounding box center [303, 199] width 38 height 14
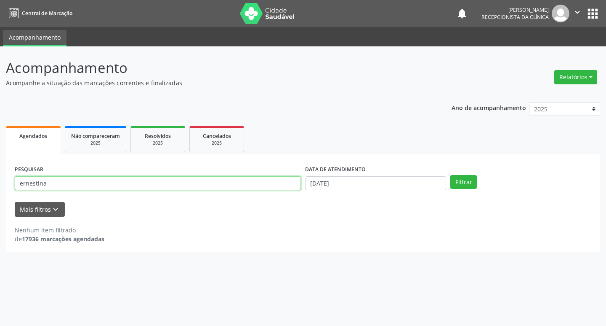
click at [57, 189] on input "ernestina" at bounding box center [158, 183] width 286 height 14
type input "e"
type input "[PERSON_NAME]"
click at [451, 175] on button "Filtrar" at bounding box center [464, 182] width 27 height 14
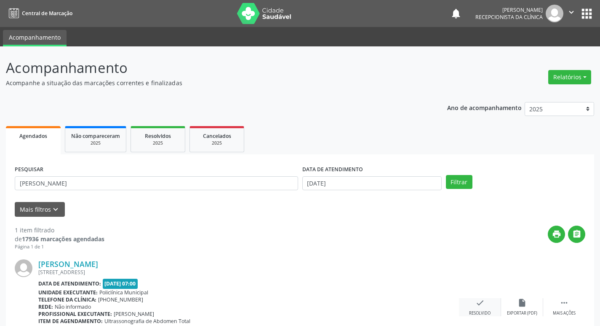
click at [483, 303] on icon "check" at bounding box center [480, 302] width 9 height 9
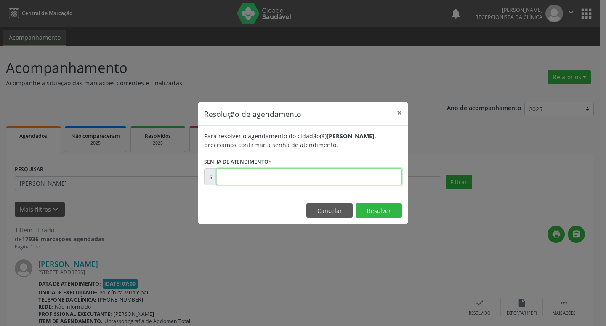
click at [232, 176] on input "text" at bounding box center [309, 176] width 185 height 17
type input "00178301"
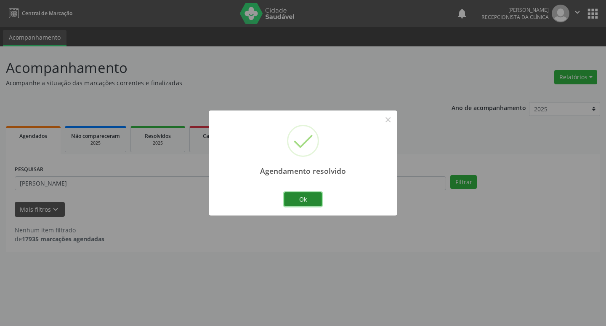
click at [302, 202] on button "Ok" at bounding box center [303, 199] width 38 height 14
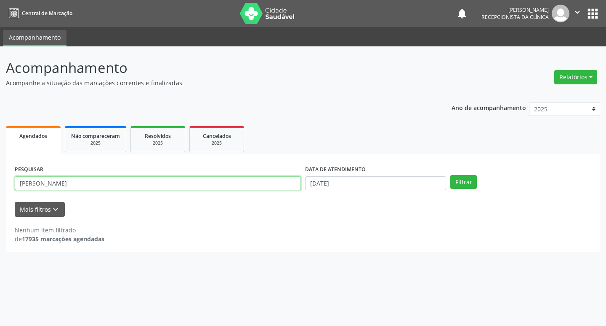
click at [68, 184] on input "[PERSON_NAME]" at bounding box center [158, 183] width 286 height 14
type input "m"
type input "ernando"
click at [451, 175] on button "Filtrar" at bounding box center [464, 182] width 27 height 14
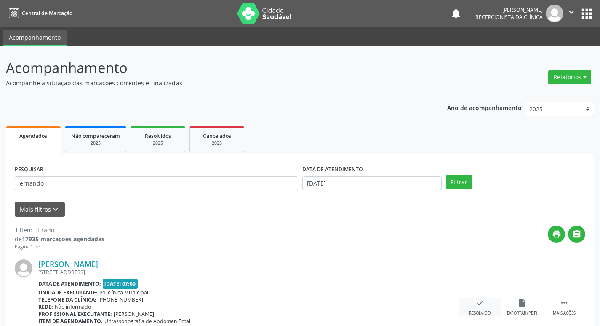
click at [478, 298] on icon "check" at bounding box center [480, 302] width 9 height 9
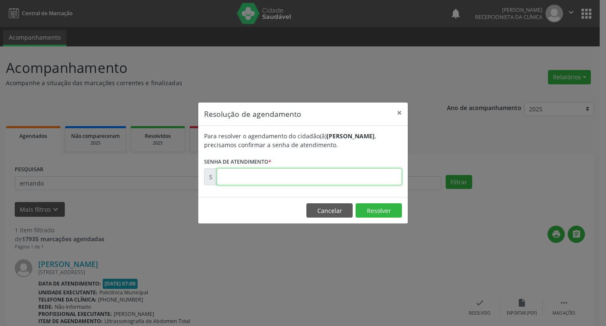
click at [242, 182] on input "text" at bounding box center [309, 176] width 185 height 17
type input "00178306"
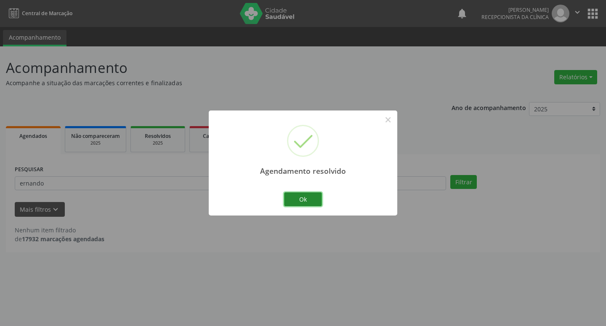
click at [312, 198] on button "Ok" at bounding box center [303, 199] width 38 height 14
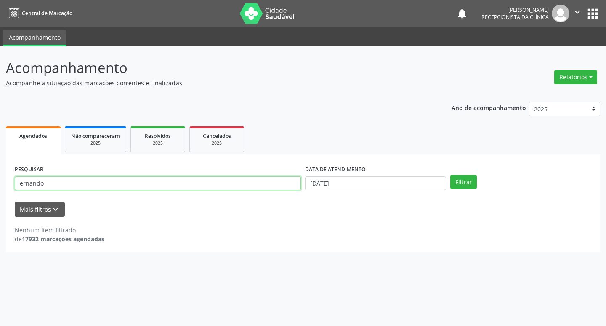
drag, startPoint x: 42, startPoint y: 183, endPoint x: 0, endPoint y: 193, distance: 43.3
click at [0, 193] on div "Acompanhamento Acompanhe a situação das marcações correntes e finalizadas Relat…" at bounding box center [303, 185] width 606 height 279
type input "[PERSON_NAME]"
click at [451, 175] on button "Filtrar" at bounding box center [464, 182] width 27 height 14
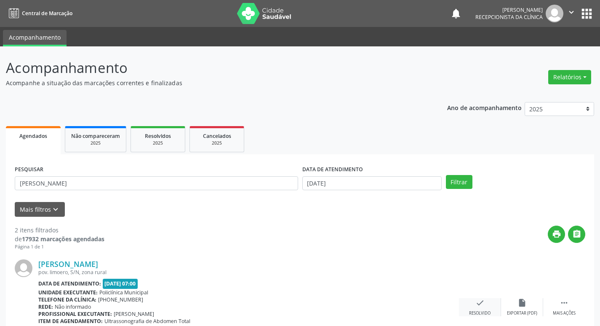
click at [478, 302] on icon "check" at bounding box center [480, 302] width 9 height 9
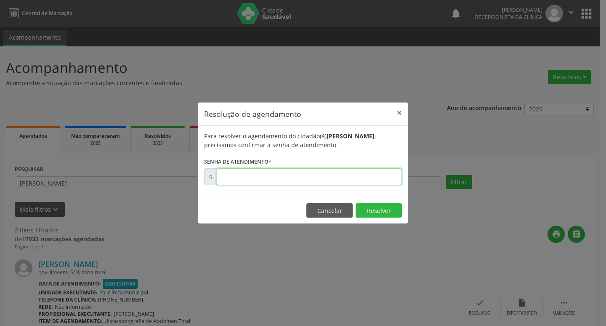
click at [228, 173] on input "text" at bounding box center [309, 176] width 185 height 17
type input "00178343"
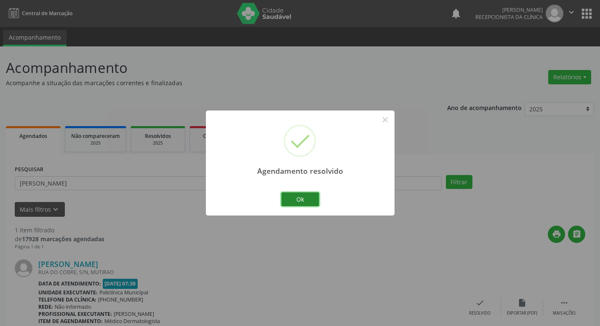
click at [298, 196] on button "Ok" at bounding box center [300, 199] width 38 height 14
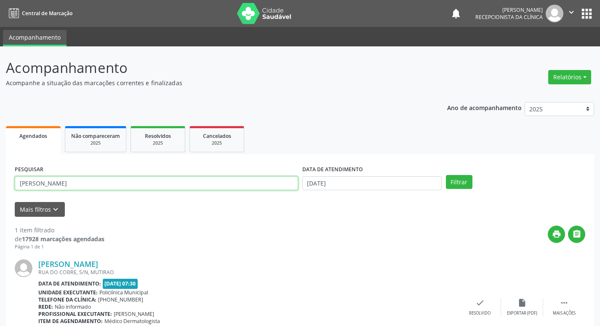
click at [43, 184] on input "[PERSON_NAME]" at bounding box center [156, 183] width 283 height 14
type input "s"
type input "[PERSON_NAME]"
click at [446, 175] on button "Filtrar" at bounding box center [459, 182] width 27 height 14
click at [481, 305] on icon "check" at bounding box center [480, 302] width 9 height 9
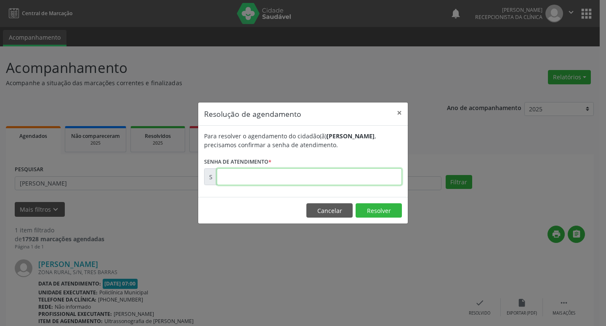
click at [226, 185] on input "text" at bounding box center [309, 176] width 185 height 17
type input "00178351"
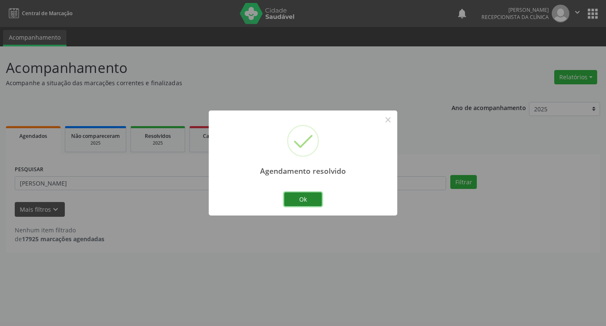
click at [313, 199] on button "Ok" at bounding box center [303, 199] width 38 height 14
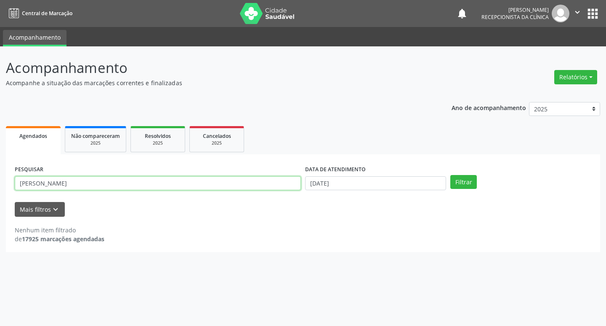
click at [55, 186] on input "[PERSON_NAME]" at bounding box center [158, 183] width 286 height 14
type input "p"
type input "lilian"
click at [451, 175] on button "Filtrar" at bounding box center [464, 182] width 27 height 14
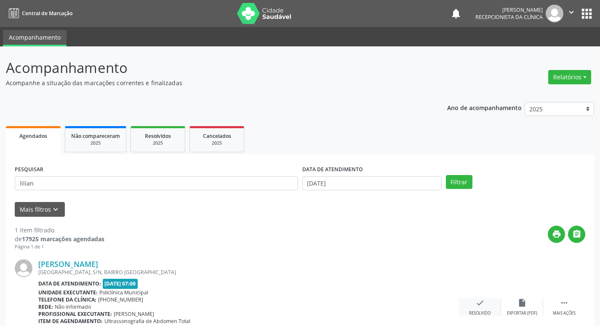
click at [478, 307] on div "check Resolvido" at bounding box center [480, 307] width 42 height 18
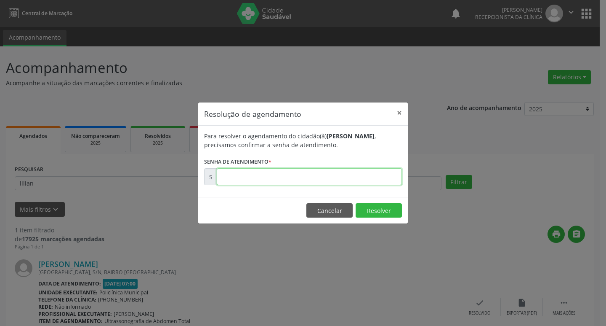
click at [230, 173] on input "text" at bounding box center [309, 176] width 185 height 17
type input "00178308"
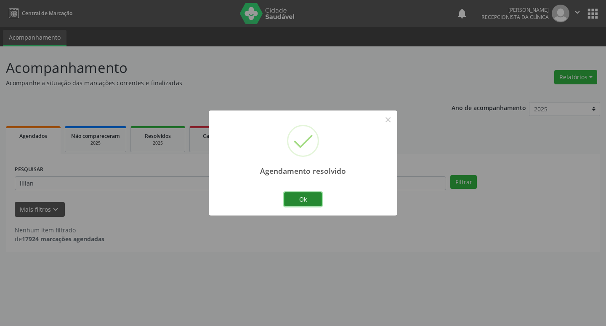
click at [308, 195] on button "Ok" at bounding box center [303, 199] width 38 height 14
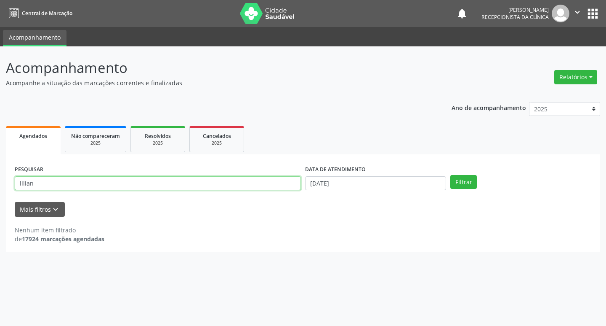
click at [39, 186] on input "lilian" at bounding box center [158, 183] width 286 height 14
type input "l"
type input "osvaldina"
click at [451, 175] on button "Filtrar" at bounding box center [464, 182] width 27 height 14
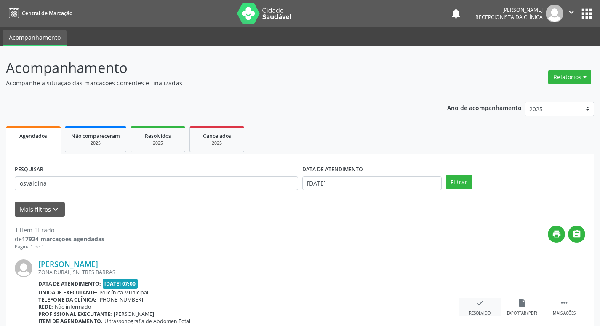
click at [484, 302] on icon "check" at bounding box center [480, 302] width 9 height 9
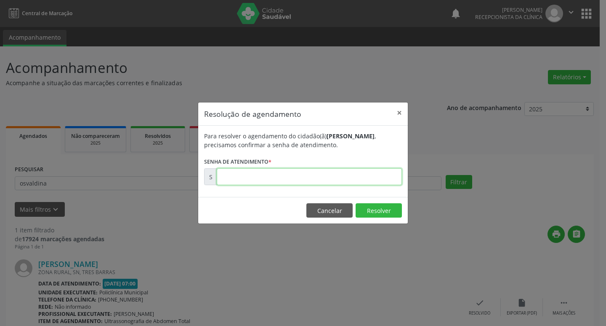
click at [224, 171] on input "text" at bounding box center [309, 176] width 185 height 17
type input "00178335"
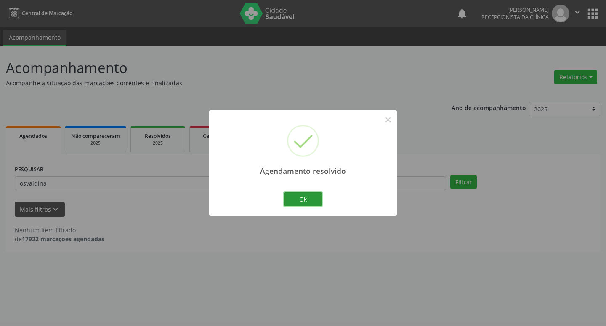
drag, startPoint x: 298, startPoint y: 201, endPoint x: 216, endPoint y: 187, distance: 82.9
click at [299, 202] on button "Ok" at bounding box center [303, 199] width 38 height 14
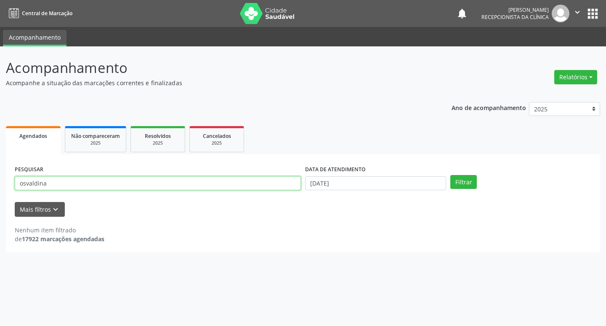
click at [46, 184] on input "osvaldina" at bounding box center [158, 183] width 286 height 14
type input "o"
type input "fledson"
click at [451, 175] on button "Filtrar" at bounding box center [464, 182] width 27 height 14
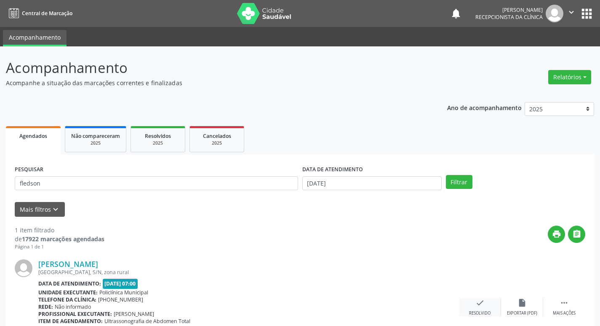
click at [482, 303] on icon "check" at bounding box center [480, 302] width 9 height 9
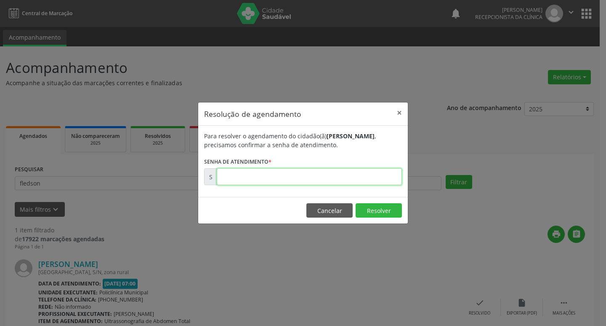
click at [237, 181] on input "text" at bounding box center [309, 176] width 185 height 17
type input "00178332"
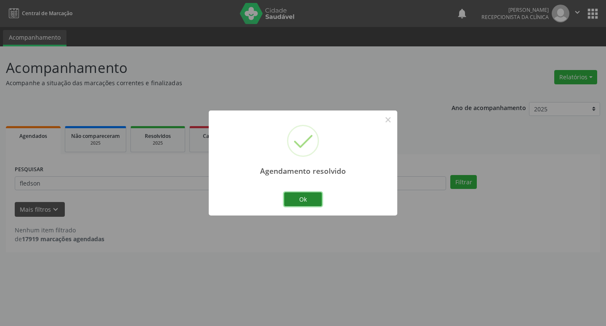
click at [287, 198] on button "Ok" at bounding box center [303, 199] width 38 height 14
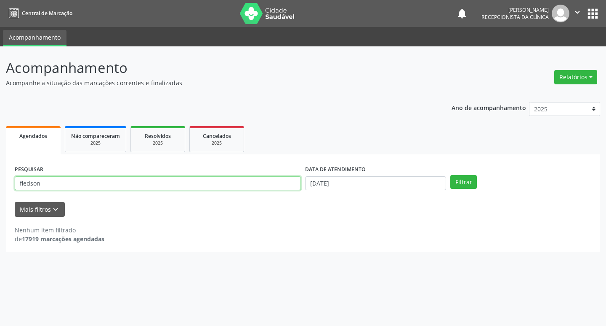
click at [43, 181] on input "fledson" at bounding box center [158, 183] width 286 height 14
type input "f"
type input "ceci"
click at [451, 175] on button "Filtrar" at bounding box center [464, 182] width 27 height 14
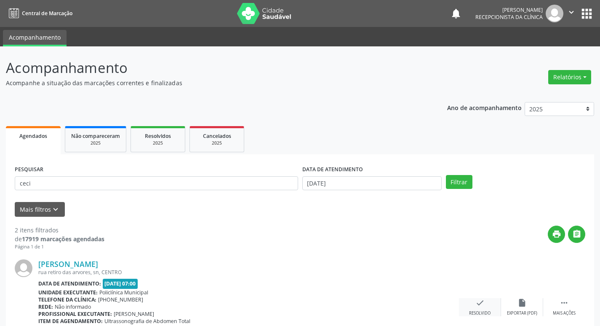
click at [479, 300] on icon "check" at bounding box center [480, 302] width 9 height 9
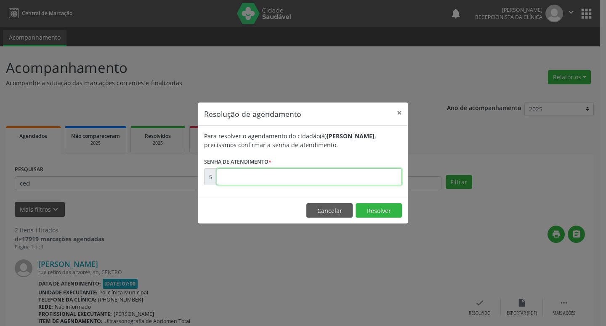
click at [223, 185] on input "text" at bounding box center [309, 176] width 185 height 17
type input "00179475"
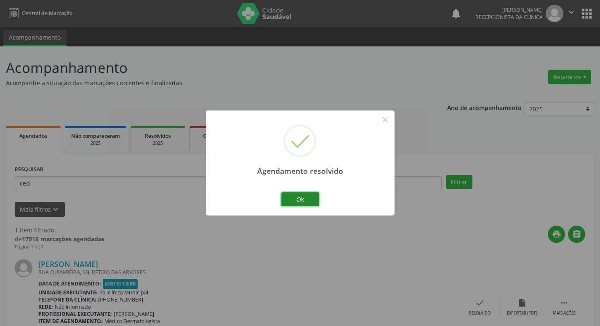
click at [300, 200] on button "Ok" at bounding box center [300, 199] width 38 height 14
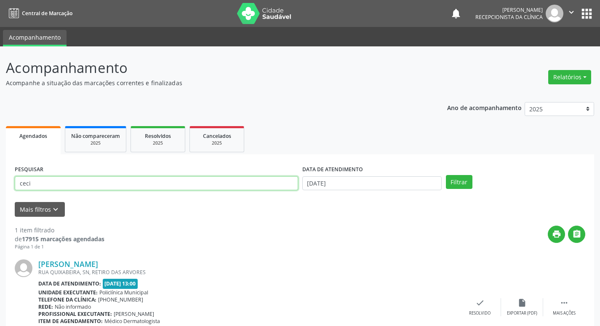
click at [35, 182] on input "ceci" at bounding box center [156, 183] width 283 height 14
type input "c"
click at [446, 175] on button "Filtrar" at bounding box center [459, 182] width 27 height 14
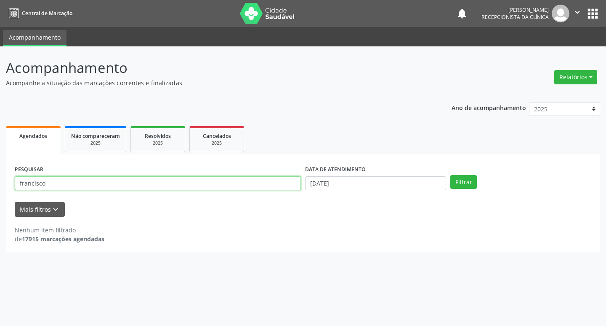
click at [48, 187] on input "francisco" at bounding box center [158, 183] width 286 height 14
type input "f"
click at [451, 175] on button "Filtrar" at bounding box center [464, 182] width 27 height 14
click at [64, 184] on input "angelo" at bounding box center [158, 183] width 286 height 14
click at [451, 175] on button "Filtrar" at bounding box center [464, 182] width 27 height 14
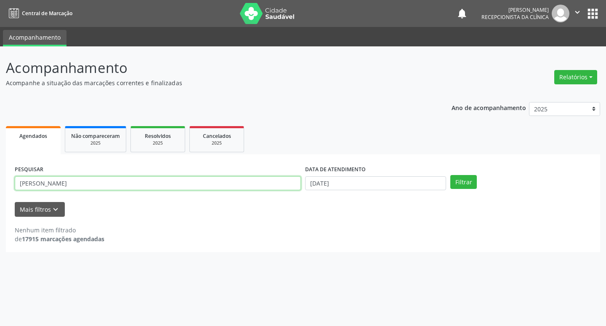
click at [37, 182] on input "[PERSON_NAME]" at bounding box center [158, 183] width 286 height 14
click at [451, 175] on button "Filtrar" at bounding box center [464, 182] width 27 height 14
click at [37, 182] on input "[PERSON_NAME]" at bounding box center [158, 183] width 286 height 14
click at [72, 183] on input "[PERSON_NAME]" at bounding box center [158, 183] width 286 height 14
type input "agnelo"
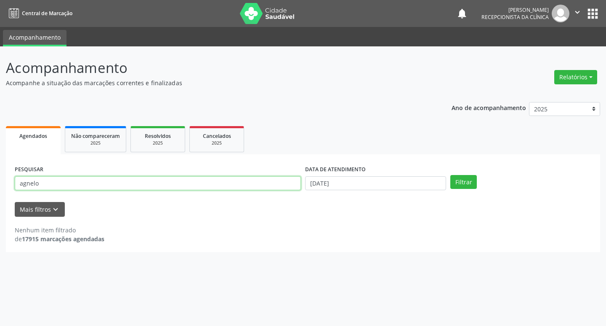
click at [451, 175] on button "Filtrar" at bounding box center [464, 182] width 27 height 14
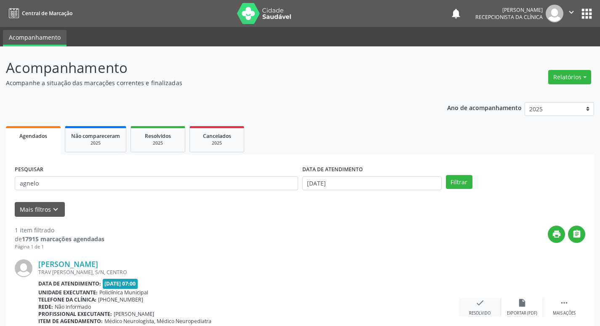
click at [478, 301] on icon "check" at bounding box center [480, 302] width 9 height 9
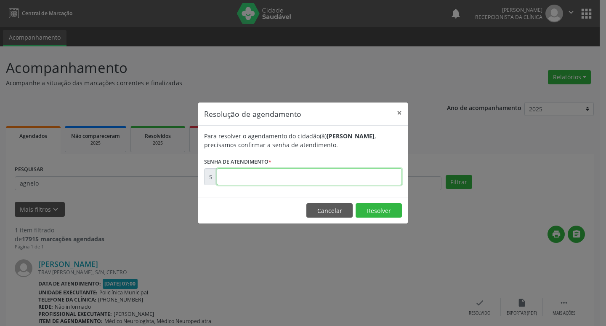
click at [240, 179] on input "text" at bounding box center [309, 176] width 185 height 17
type input "00178537"
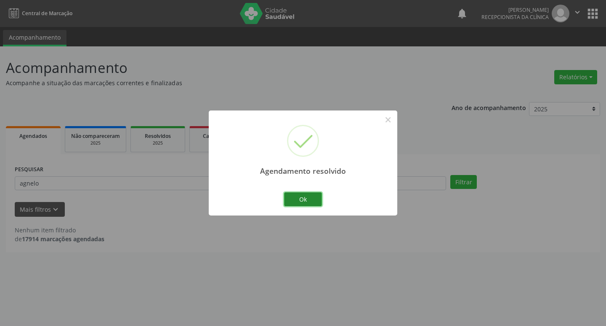
click at [302, 201] on button "Ok" at bounding box center [303, 199] width 38 height 14
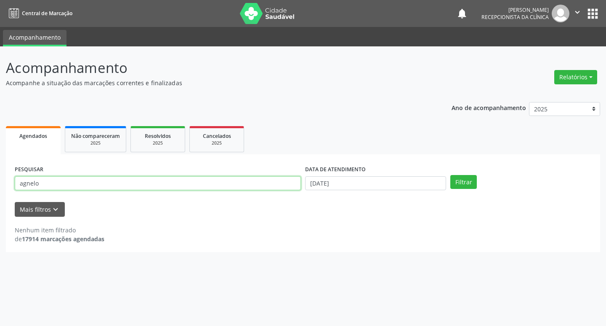
click at [39, 182] on input "agnelo" at bounding box center [158, 183] width 286 height 14
type input "a"
type input "[PERSON_NAME]"
click at [451, 175] on button "Filtrar" at bounding box center [464, 182] width 27 height 14
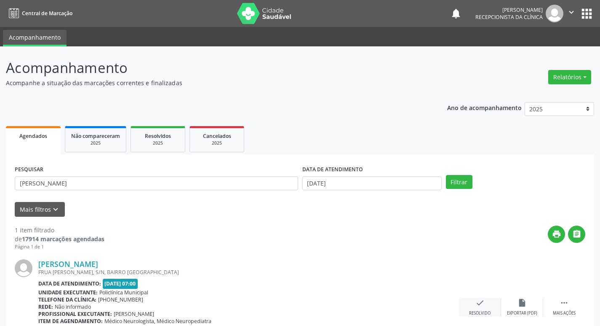
click at [478, 305] on icon "check" at bounding box center [480, 302] width 9 height 9
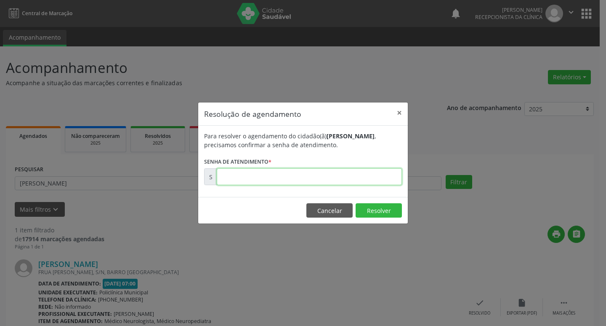
click at [243, 179] on input "text" at bounding box center [309, 176] width 185 height 17
type input "00178243"
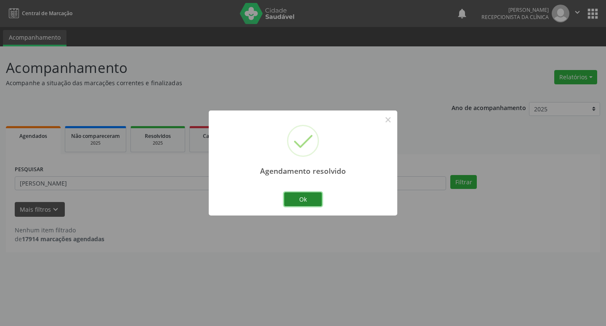
drag, startPoint x: 305, startPoint y: 199, endPoint x: 166, endPoint y: 179, distance: 140.4
click at [305, 199] on button "Ok" at bounding box center [303, 199] width 38 height 14
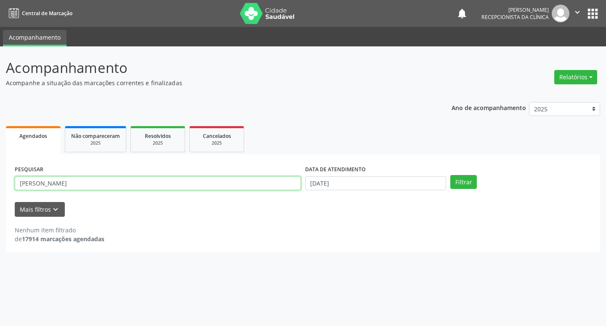
click at [45, 182] on input "[PERSON_NAME]" at bounding box center [158, 183] width 286 height 14
drag, startPoint x: 39, startPoint y: 184, endPoint x: 19, endPoint y: 190, distance: 20.9
click at [21, 190] on input "[PERSON_NAME]" at bounding box center [158, 183] width 286 height 14
type input "[PERSON_NAME]"
click at [451, 175] on button "Filtrar" at bounding box center [464, 182] width 27 height 14
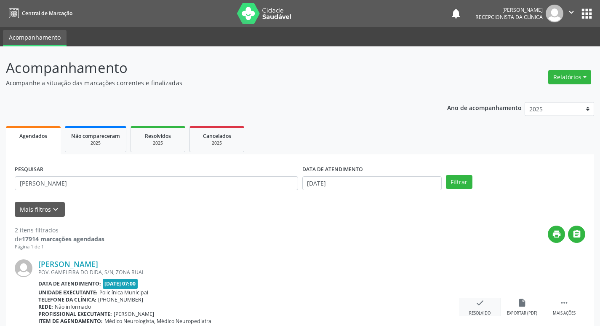
click at [485, 303] on div "check Resolvido" at bounding box center [480, 307] width 42 height 18
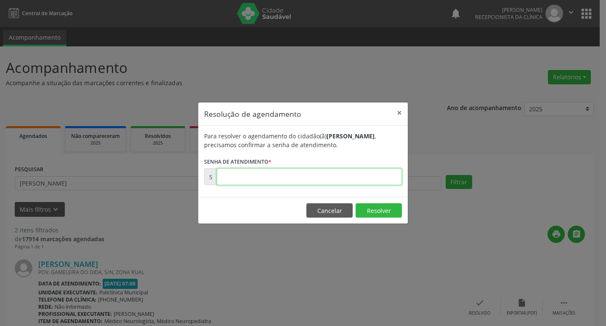
click at [278, 177] on input "text" at bounding box center [309, 176] width 185 height 17
type input "00178535"
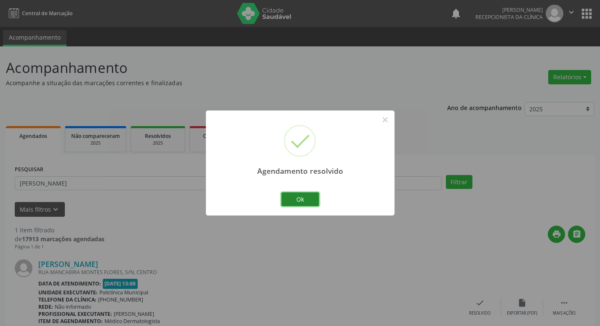
click at [294, 199] on button "Ok" at bounding box center [300, 199] width 38 height 14
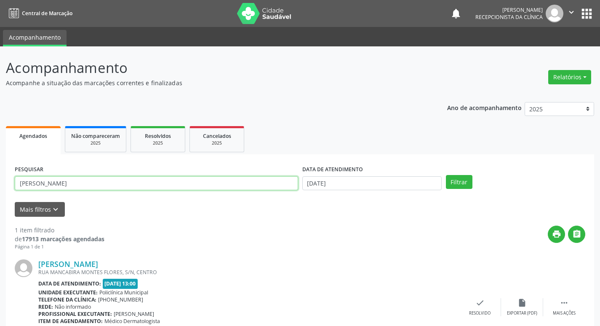
click at [45, 183] on input "[PERSON_NAME]" at bounding box center [156, 183] width 283 height 14
click at [40, 181] on input "[PERSON_NAME]" at bounding box center [156, 183] width 283 height 14
type input "a"
type input "luana"
click at [446, 175] on button "Filtrar" at bounding box center [459, 182] width 27 height 14
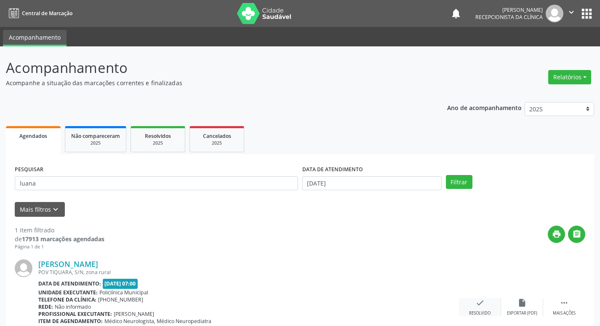
click at [473, 307] on div "check Resolvido" at bounding box center [480, 307] width 42 height 18
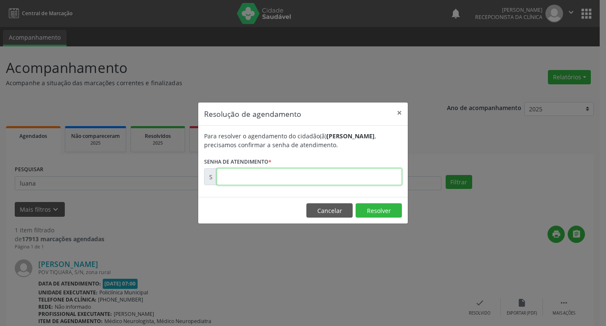
click at [234, 177] on input "text" at bounding box center [309, 176] width 185 height 17
type input "00178245"
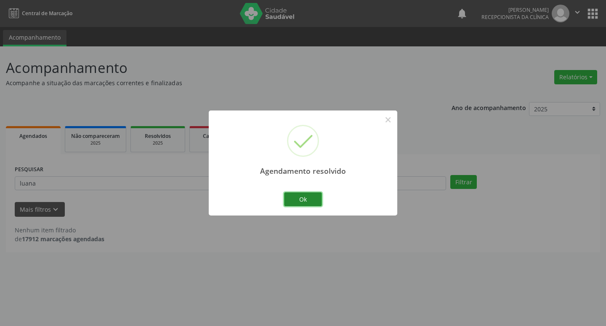
click at [299, 195] on button "Ok" at bounding box center [303, 199] width 38 height 14
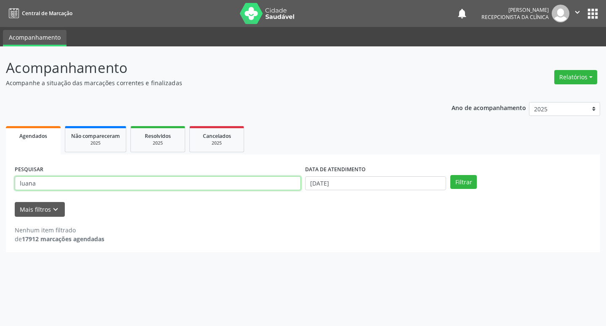
click at [35, 183] on input "luana" at bounding box center [158, 183] width 286 height 14
type input "l"
type input "iar"
click at [451, 175] on button "Filtrar" at bounding box center [464, 182] width 27 height 14
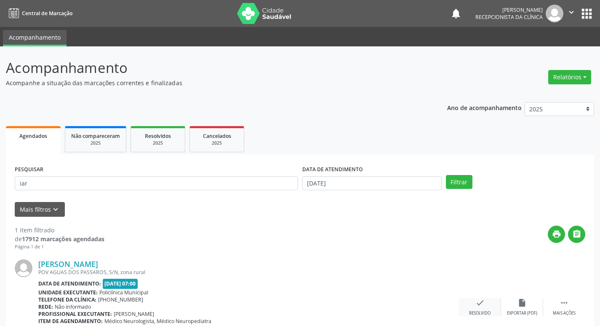
click at [477, 303] on icon "check" at bounding box center [480, 302] width 9 height 9
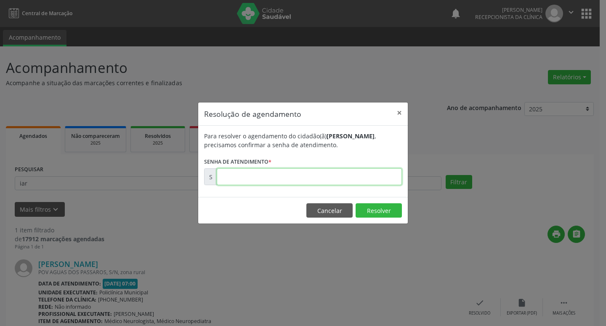
click at [273, 179] on input "text" at bounding box center [309, 176] width 185 height 17
type input "00178244"
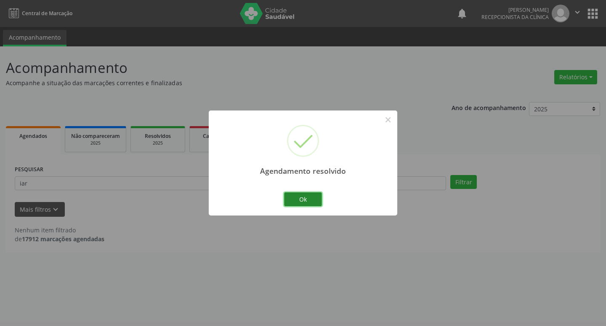
click at [312, 200] on button "Ok" at bounding box center [303, 199] width 38 height 14
